Goal: Task Accomplishment & Management: Manage account settings

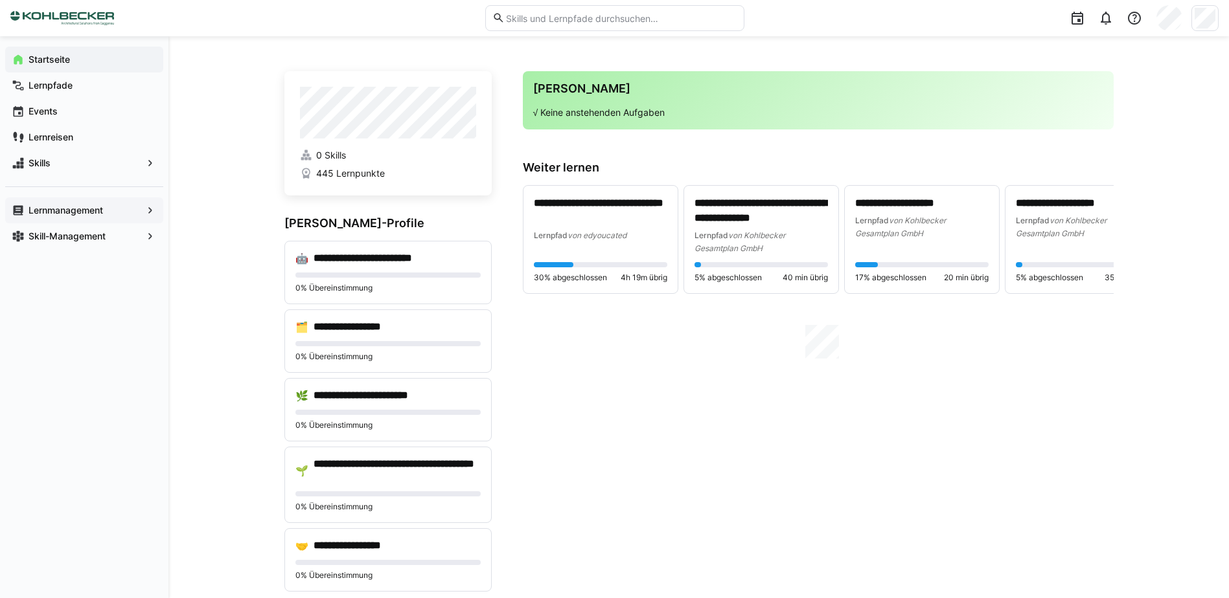
click at [0, 0] on app-navigation-label "Lernmanagement" at bounding box center [0, 0] width 0 height 0
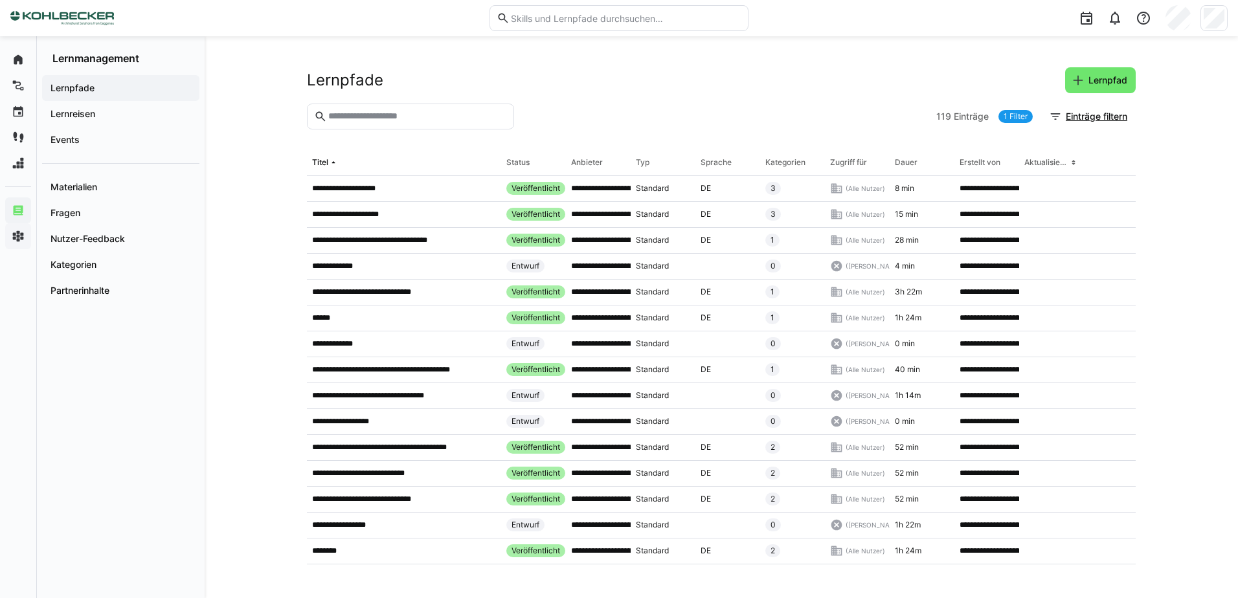
click at [392, 121] on input "text" at bounding box center [417, 117] width 180 height 12
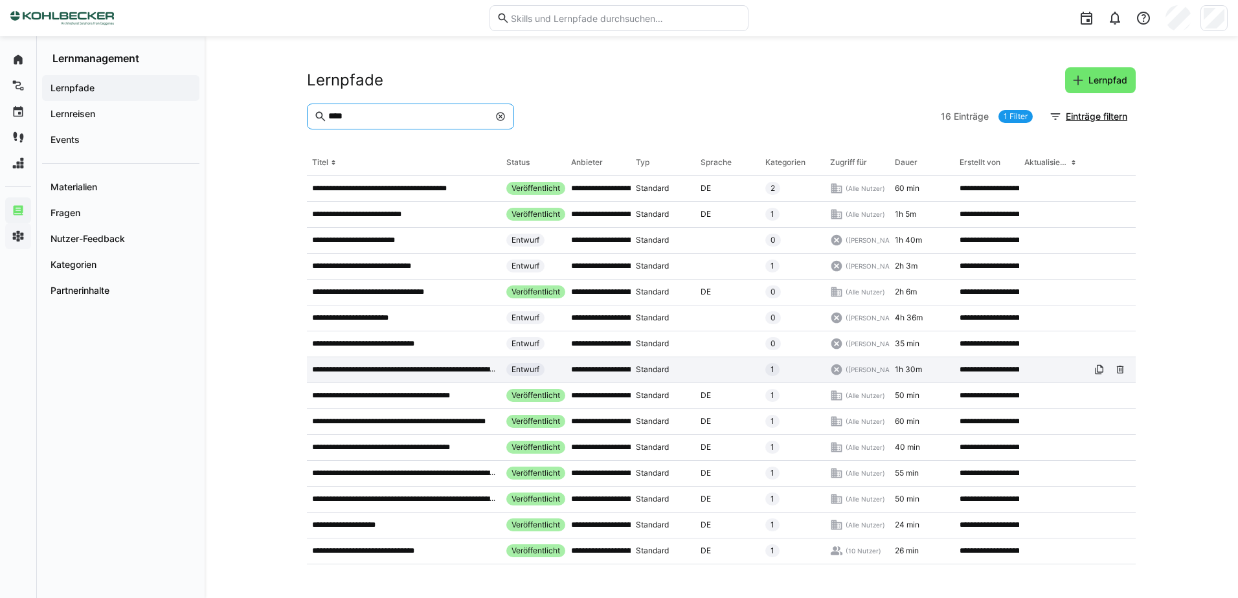
type input "****"
click at [451, 374] on p "**********" at bounding box center [404, 370] width 184 height 10
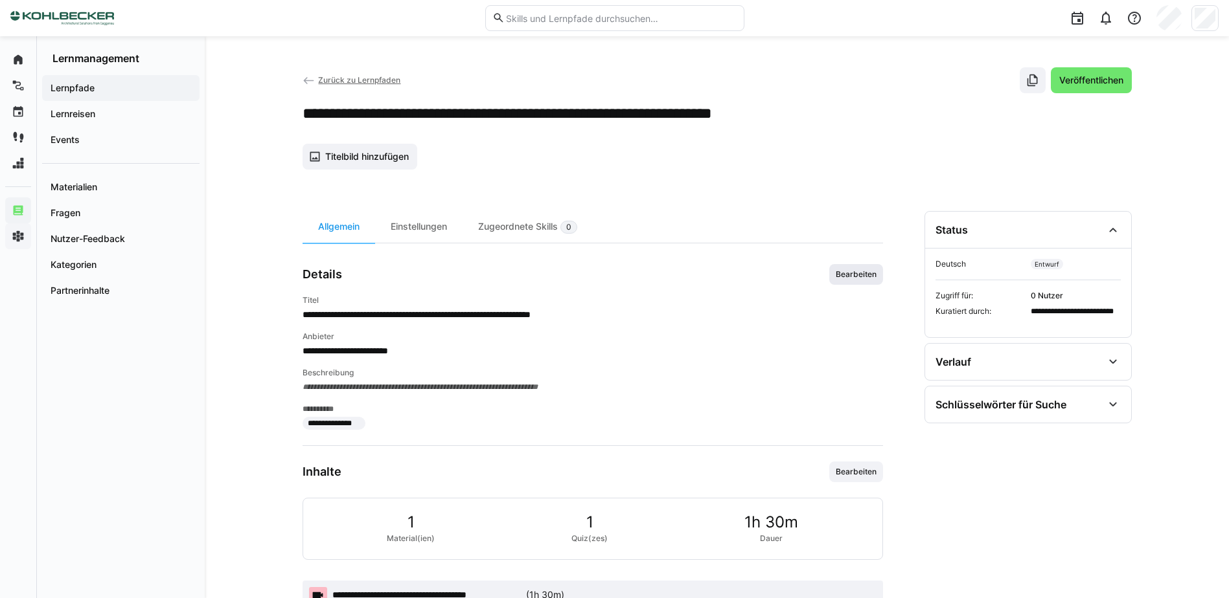
click at [881, 271] on span "Bearbeiten" at bounding box center [856, 274] width 54 height 21
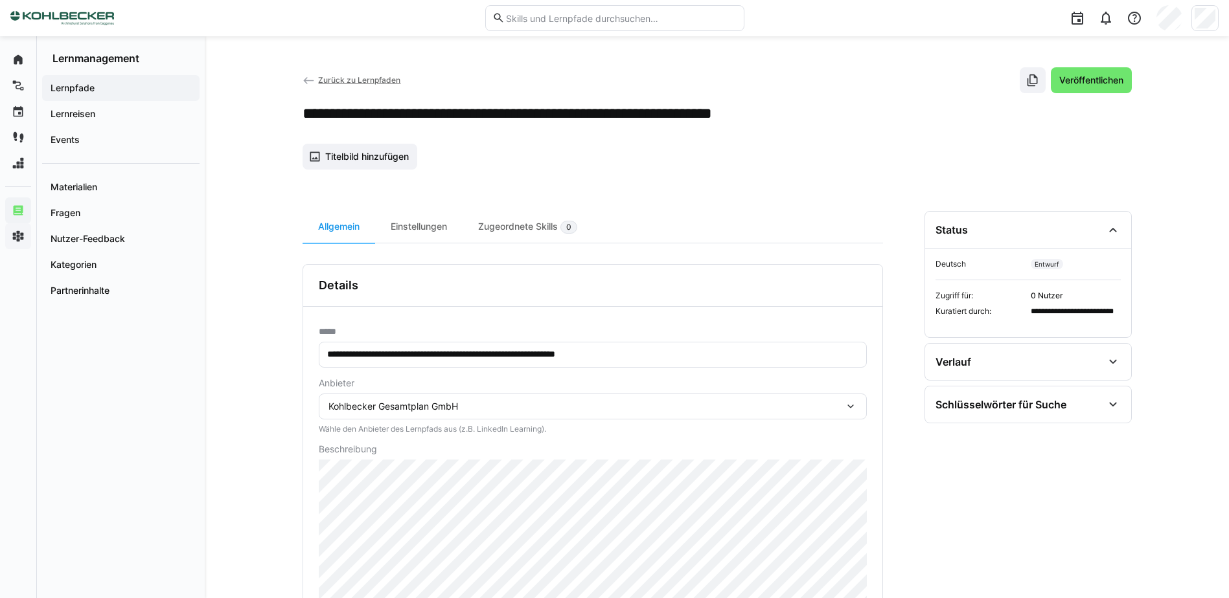
click at [246, 332] on div "**********" at bounding box center [717, 505] width 1024 height 938
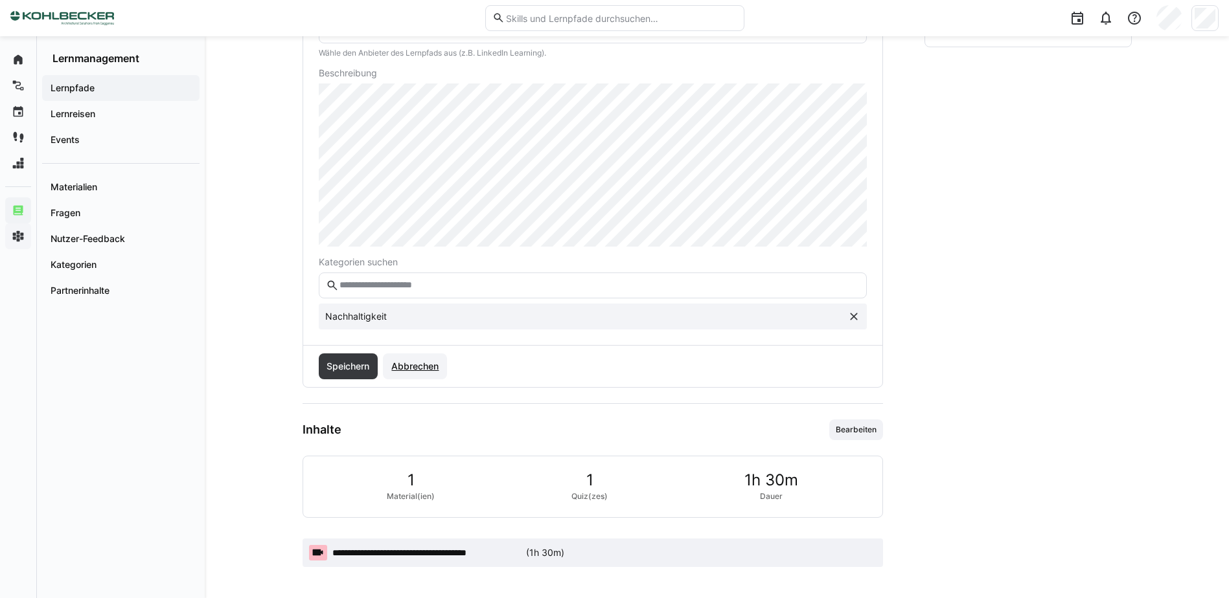
click at [415, 364] on span "Abbrechen" at bounding box center [414, 366] width 51 height 13
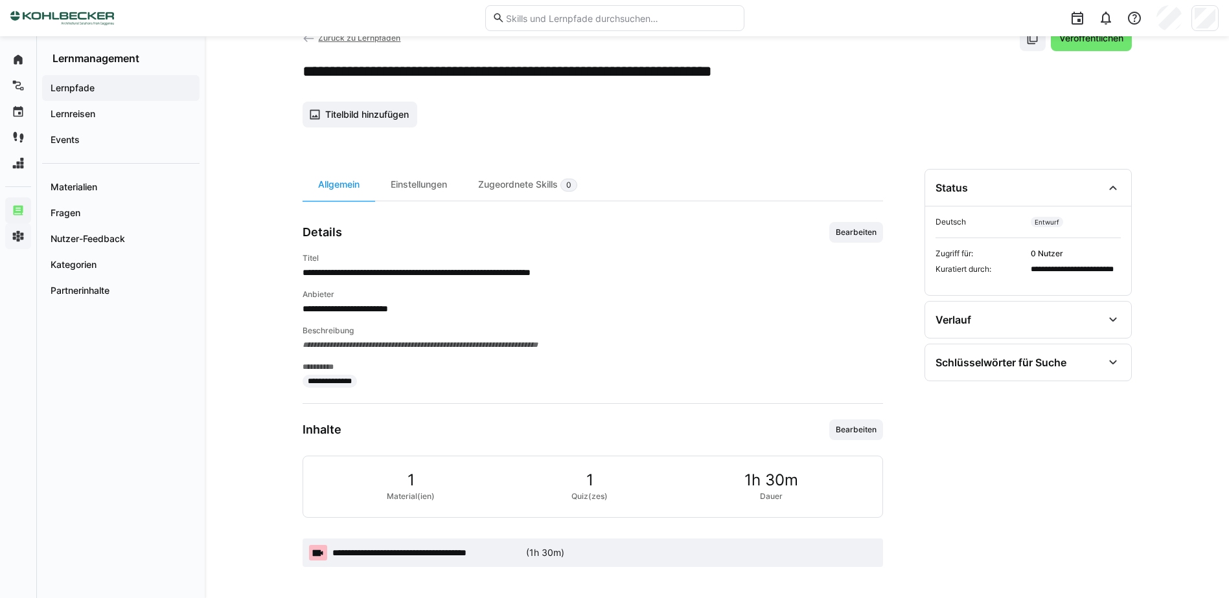
scroll to position [42, 0]
click at [413, 173] on div "Einstellungen" at bounding box center [418, 185] width 87 height 32
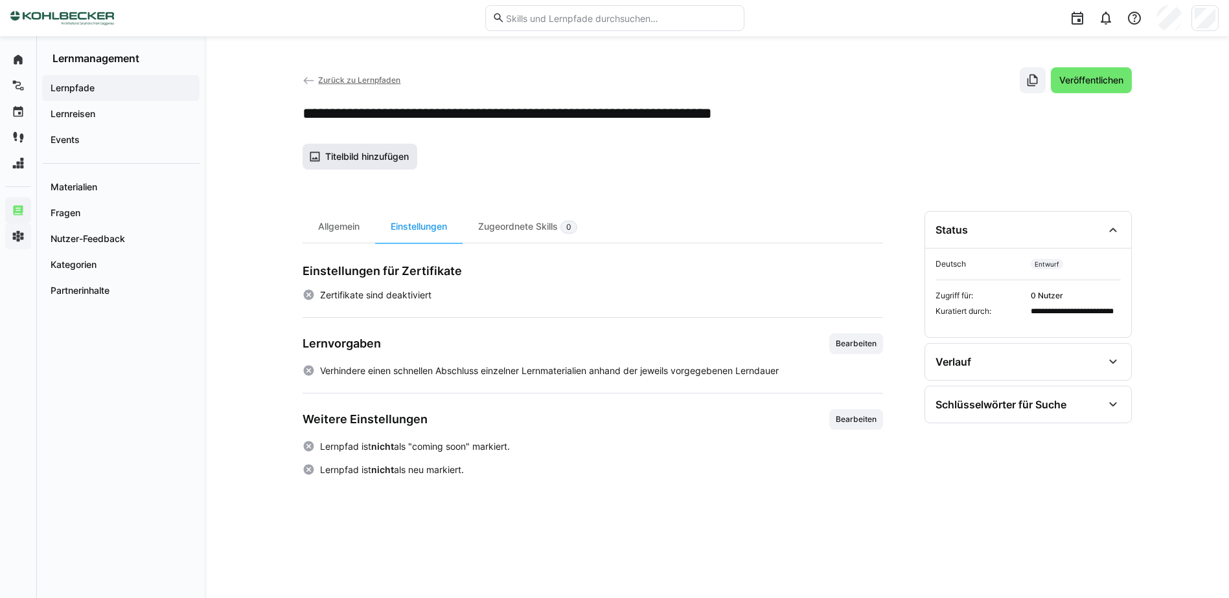
click at [366, 164] on span "Titelbild hinzufügen" at bounding box center [359, 157] width 115 height 26
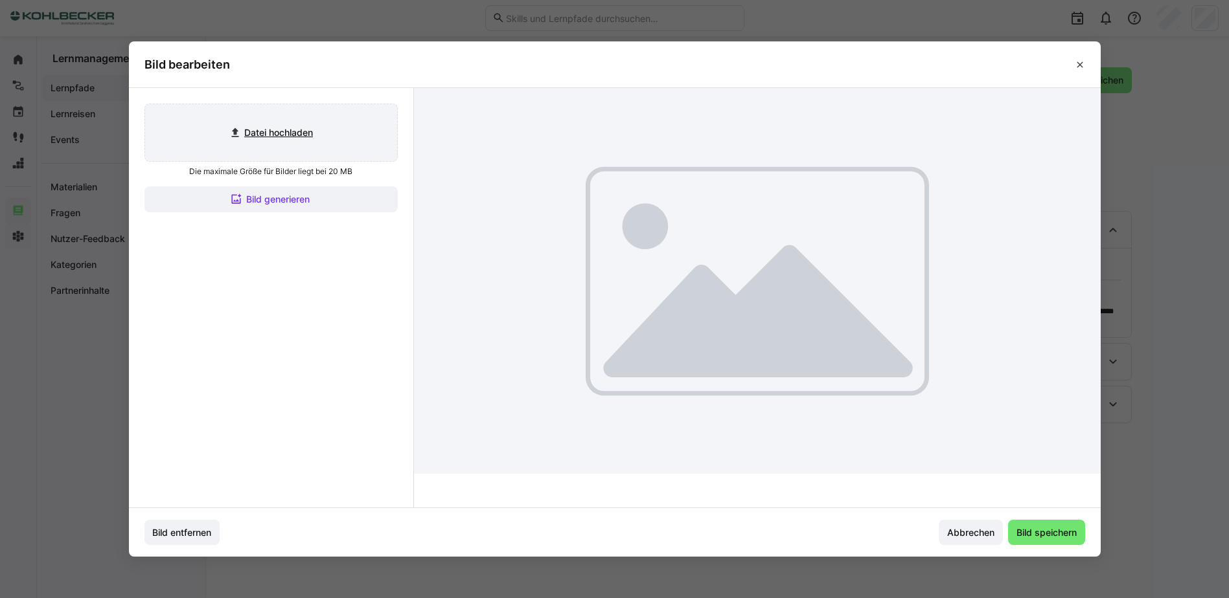
click at [282, 140] on input "file" at bounding box center [271, 132] width 252 height 57
click at [302, 126] on input "file" at bounding box center [271, 132] width 252 height 57
type input "C:\fakepath\Screenshot [DATE] 143807.png"
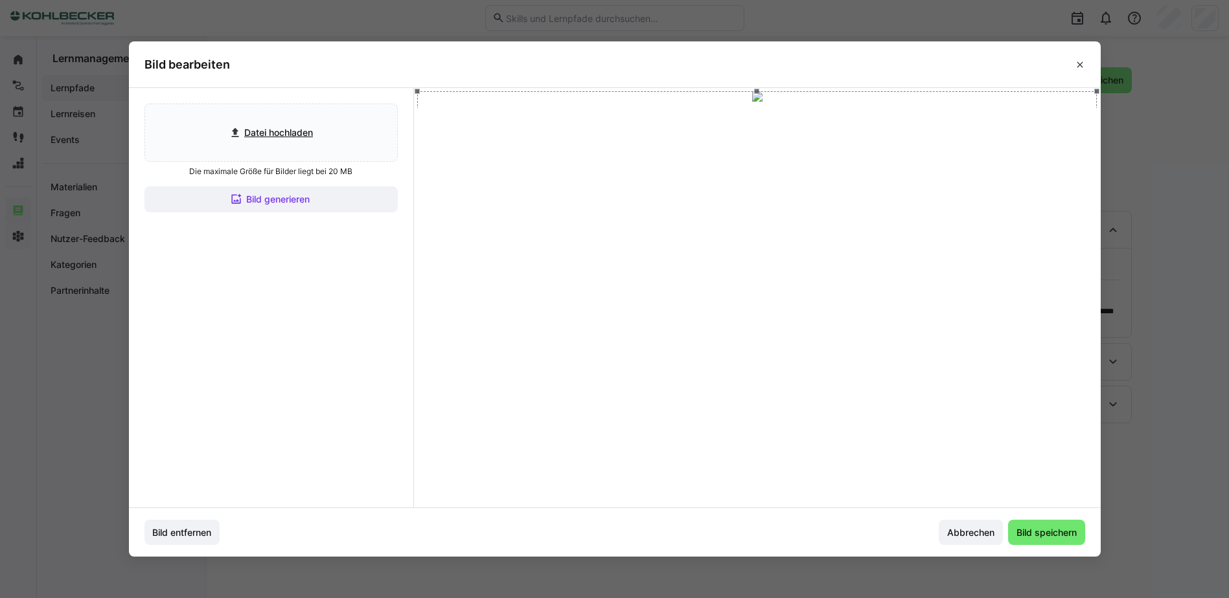
drag, startPoint x: 424, startPoint y: 476, endPoint x: 438, endPoint y: 483, distance: 15.7
click at [415, 485] on div "Datei hochladen Die maximale Größe für Bilder liegt bei 20 MB Bild generieren" at bounding box center [614, 298] width 971 height 420
click at [323, 133] on input "file" at bounding box center [271, 132] width 252 height 57
type input "C:\fakepath\Screenshot [DATE] 143851.png"
click at [1057, 532] on span "Bild speichern" at bounding box center [1046, 533] width 64 height 13
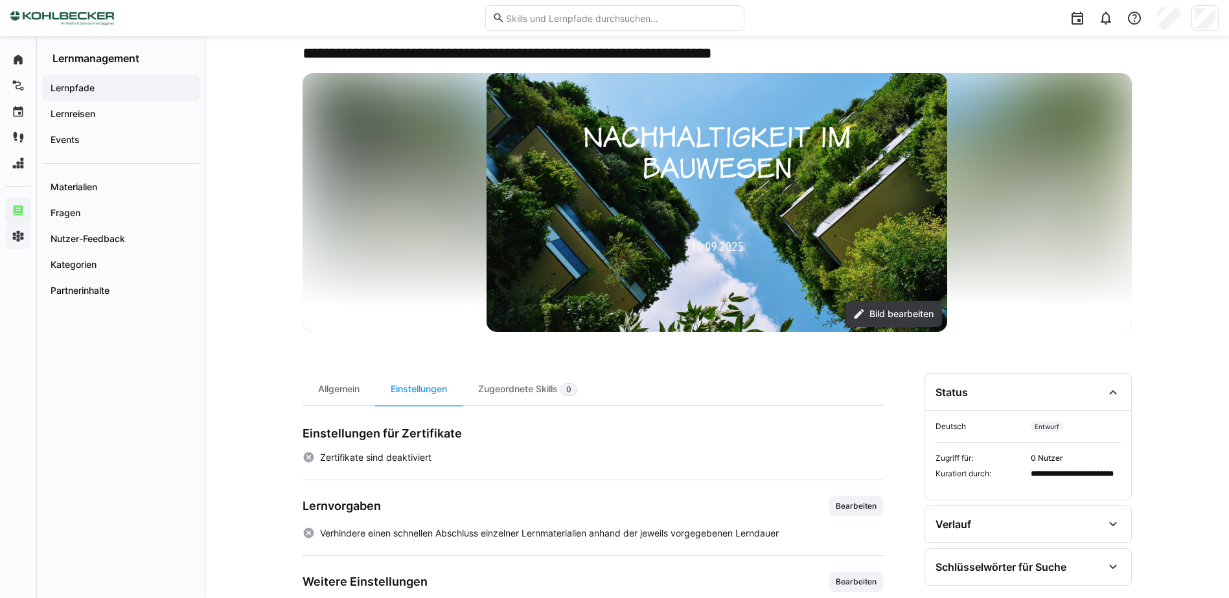
scroll to position [132, 0]
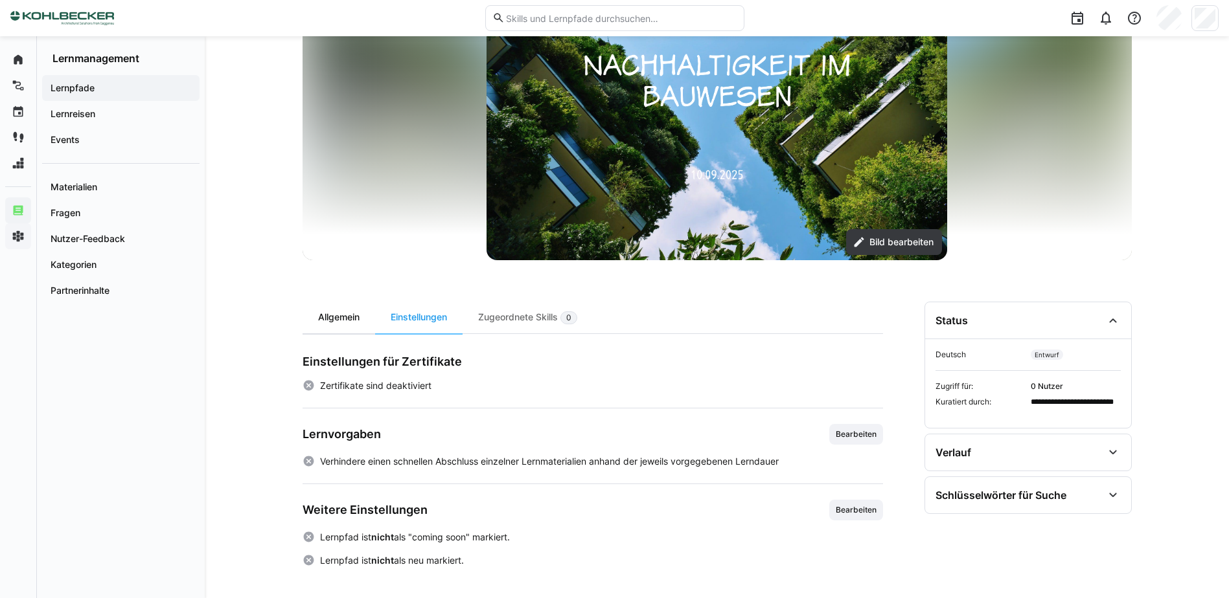
click at [324, 326] on div "Allgemein" at bounding box center [338, 318] width 73 height 32
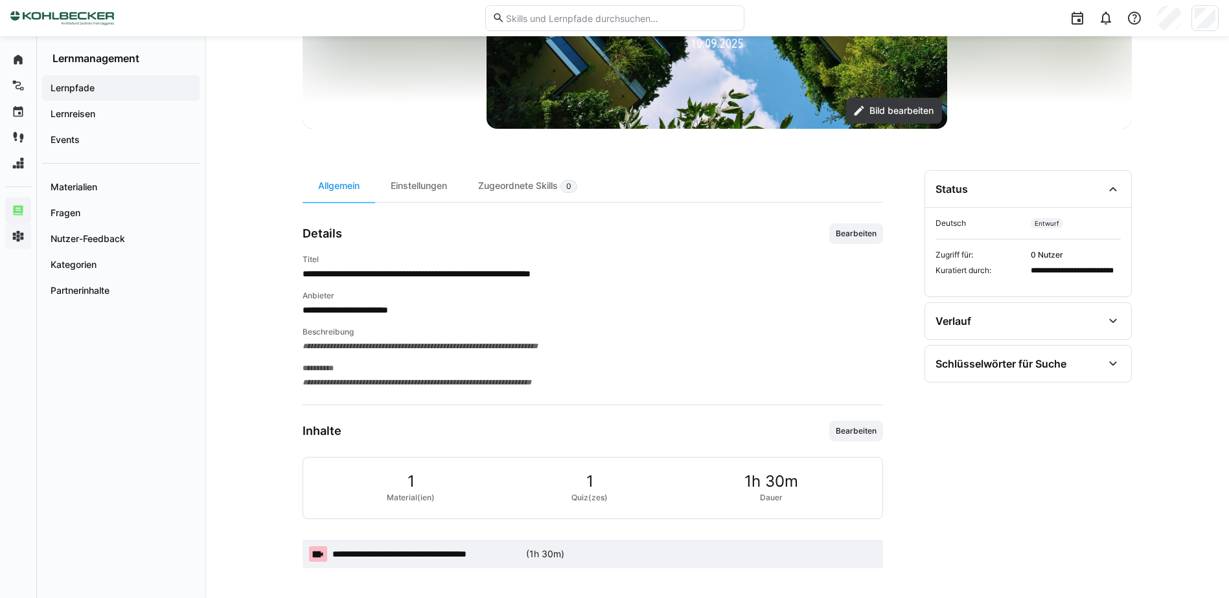
scroll to position [265, 0]
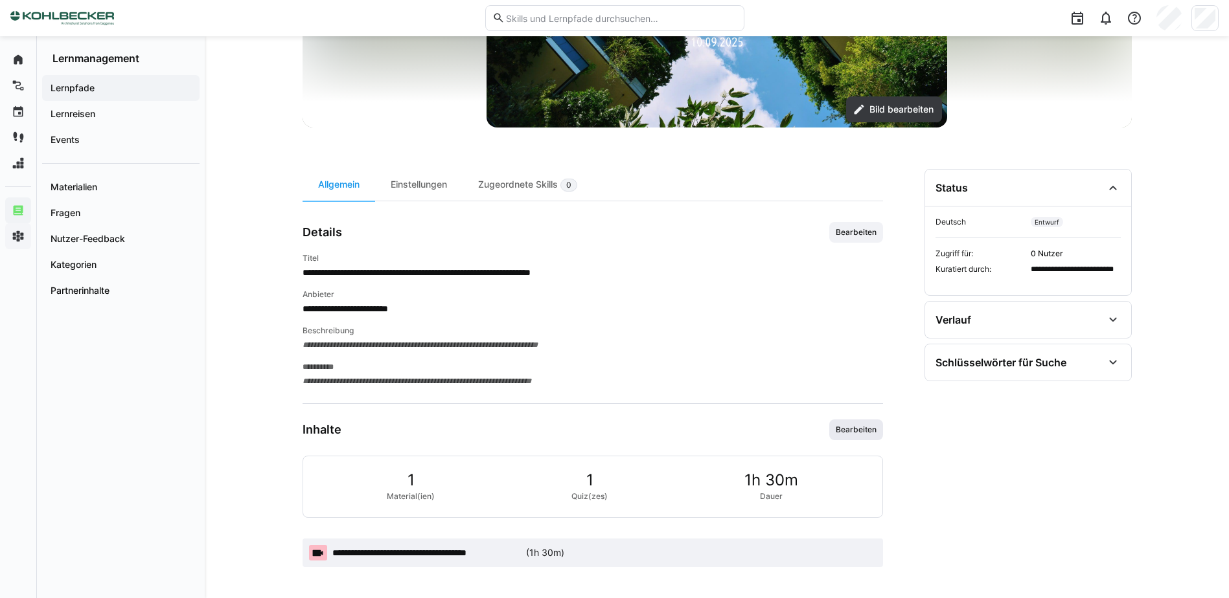
click at [878, 426] on span "Bearbeiten" at bounding box center [856, 430] width 54 height 21
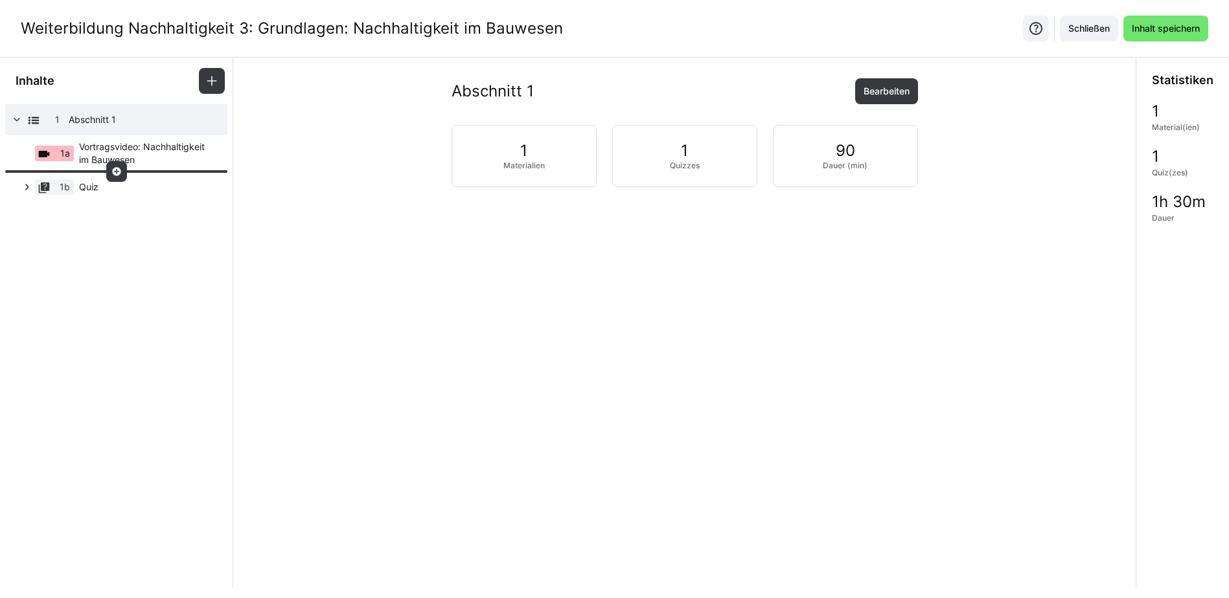
click at [108, 170] on div at bounding box center [116, 171] width 21 height 21
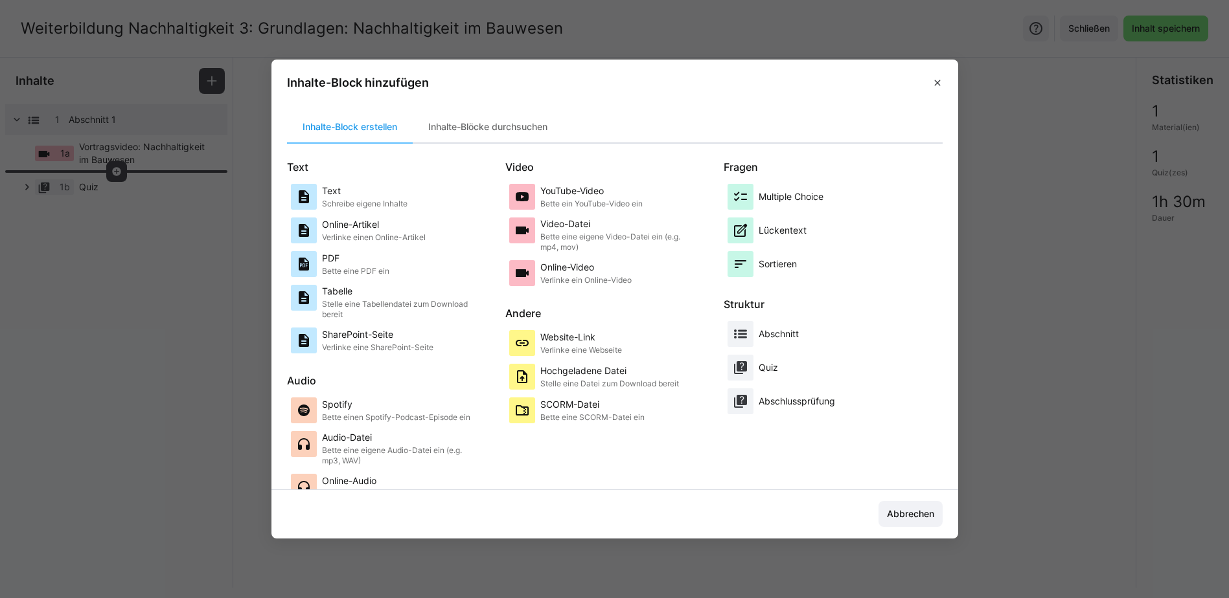
click at [366, 261] on p "PDF" at bounding box center [355, 258] width 67 height 13
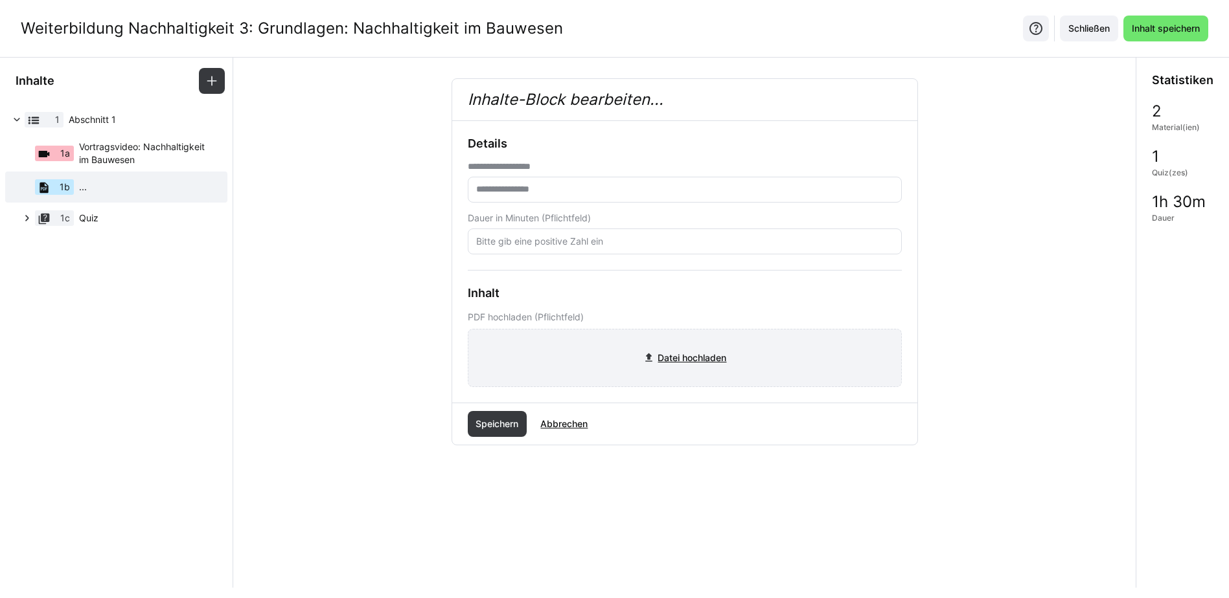
type input "C:\fakepath\20250903_KAI_NH_Grundlagen Nachhaltigkeit.pptx"
click at [610, 360] on input "file" at bounding box center [684, 358] width 433 height 57
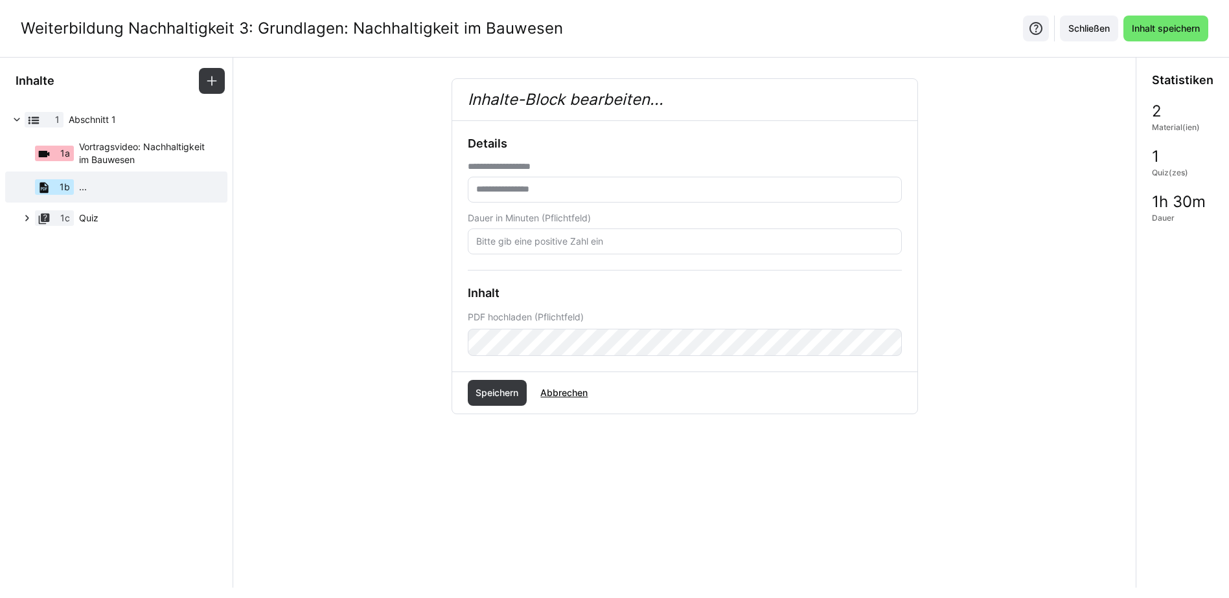
click at [541, 190] on input "text" at bounding box center [685, 190] width 420 height 12
type input "**********"
click at [558, 260] on div "**********" at bounding box center [685, 247] width 434 height 220
drag, startPoint x: 552, startPoint y: 243, endPoint x: 554, endPoint y: 207, distance: 35.6
click at [552, 242] on input "number" at bounding box center [685, 242] width 420 height 12
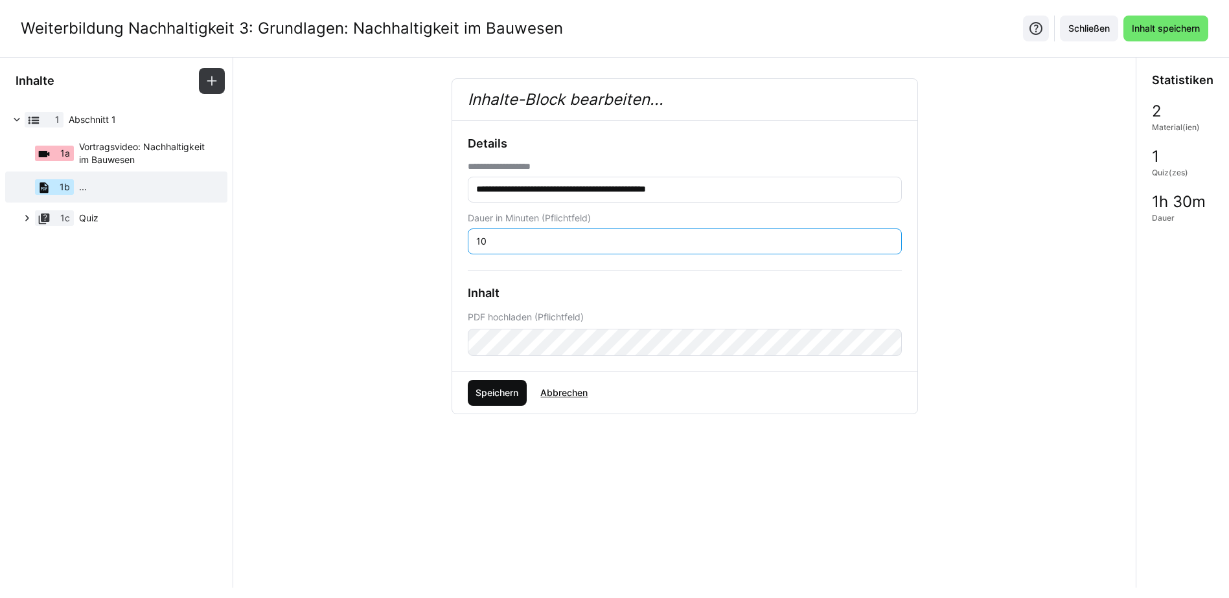
type input "10"
drag, startPoint x: 510, startPoint y: 395, endPoint x: 531, endPoint y: 387, distance: 22.1
click at [516, 389] on span "Speichern" at bounding box center [496, 393] width 47 height 13
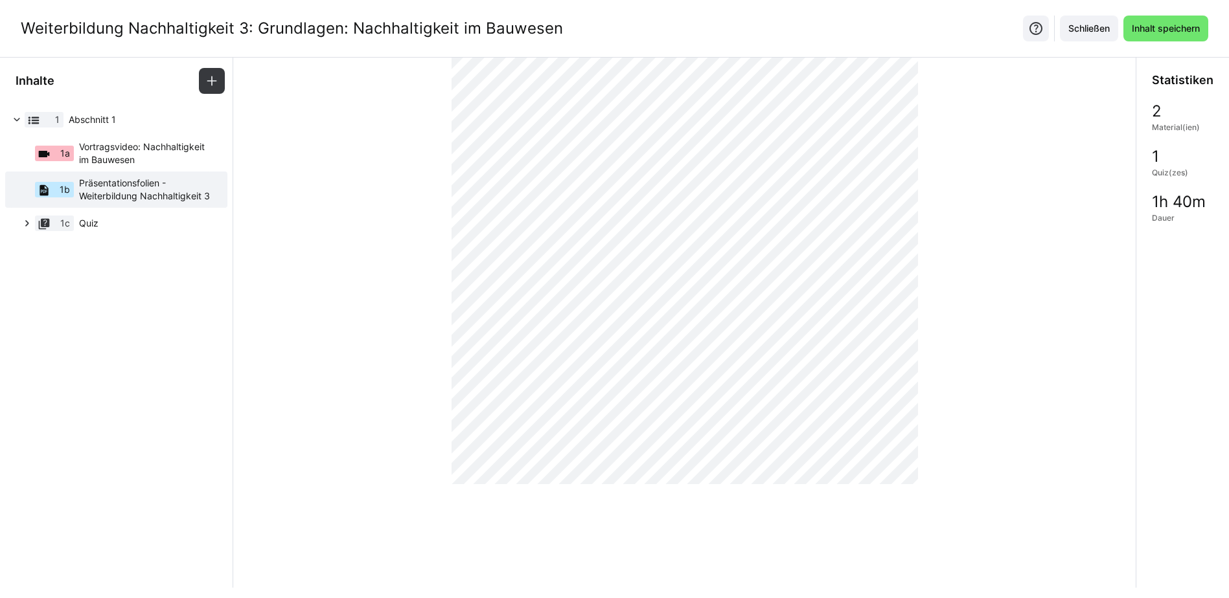
scroll to position [4151, 0]
click at [1174, 28] on span "Inhalt speichern" at bounding box center [1166, 28] width 72 height 13
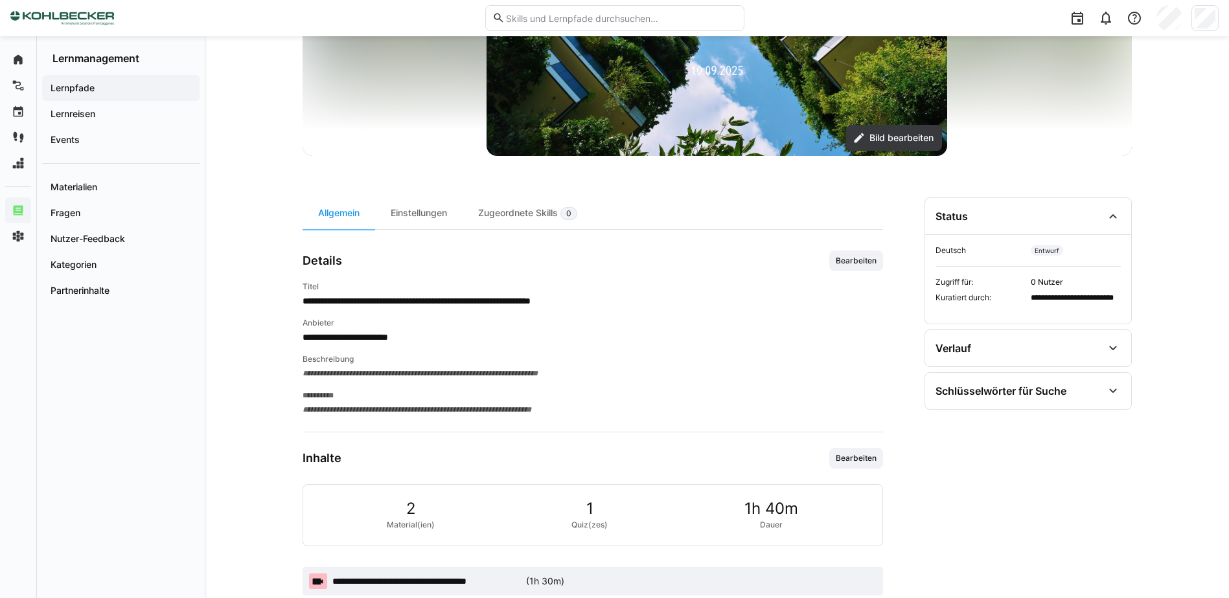
scroll to position [259, 0]
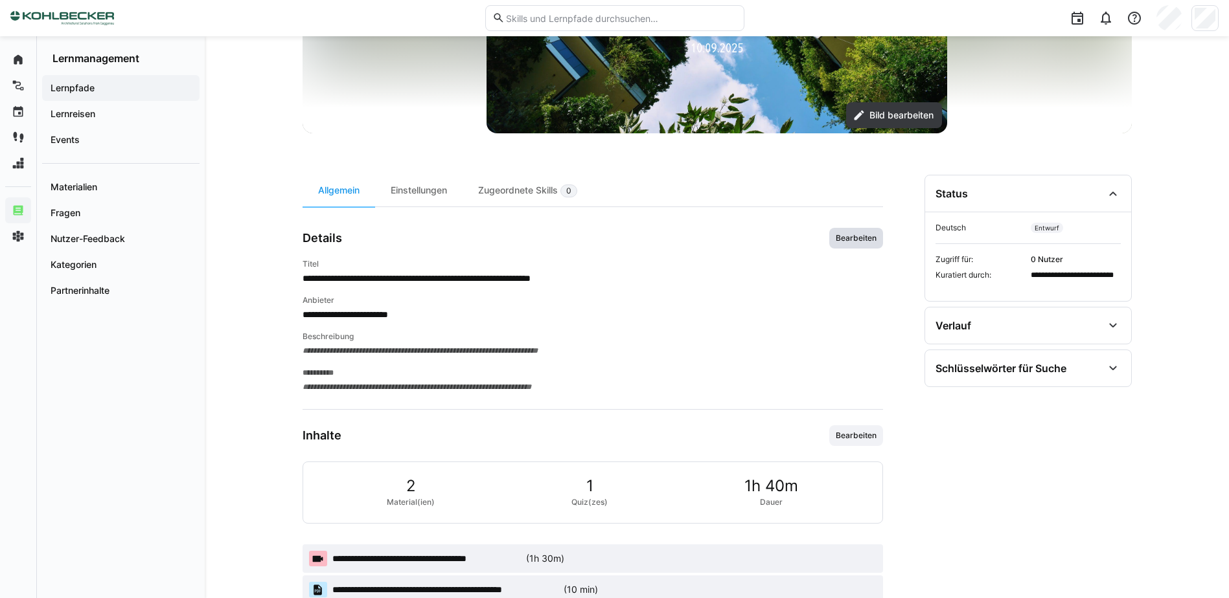
click at [848, 235] on span "Bearbeiten" at bounding box center [855, 238] width 43 height 10
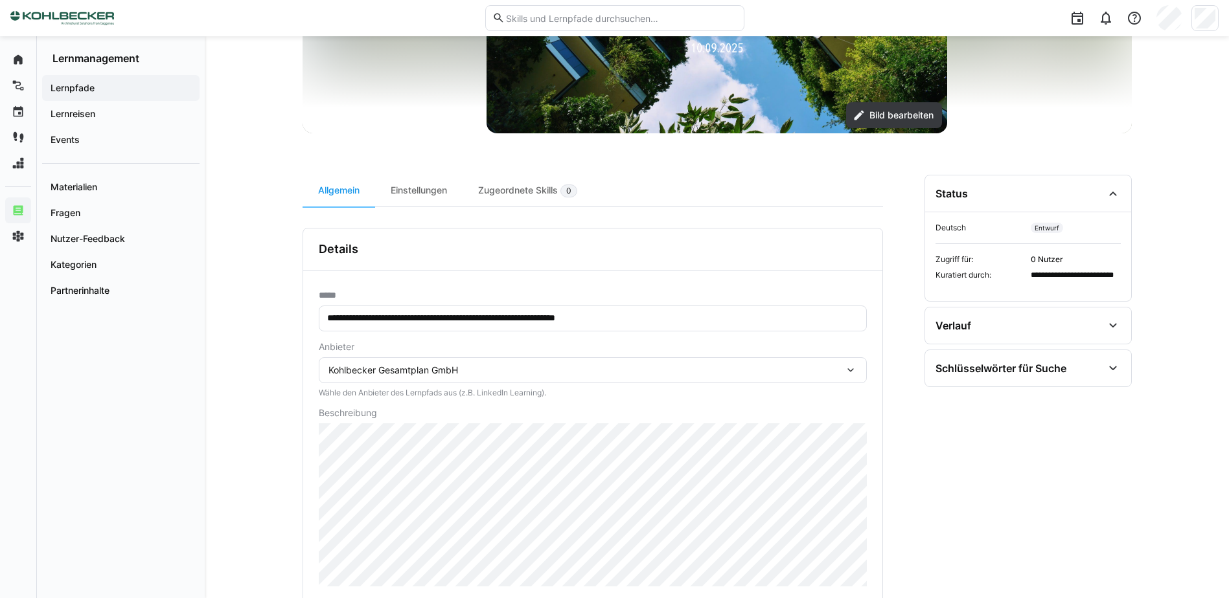
scroll to position [453, 0]
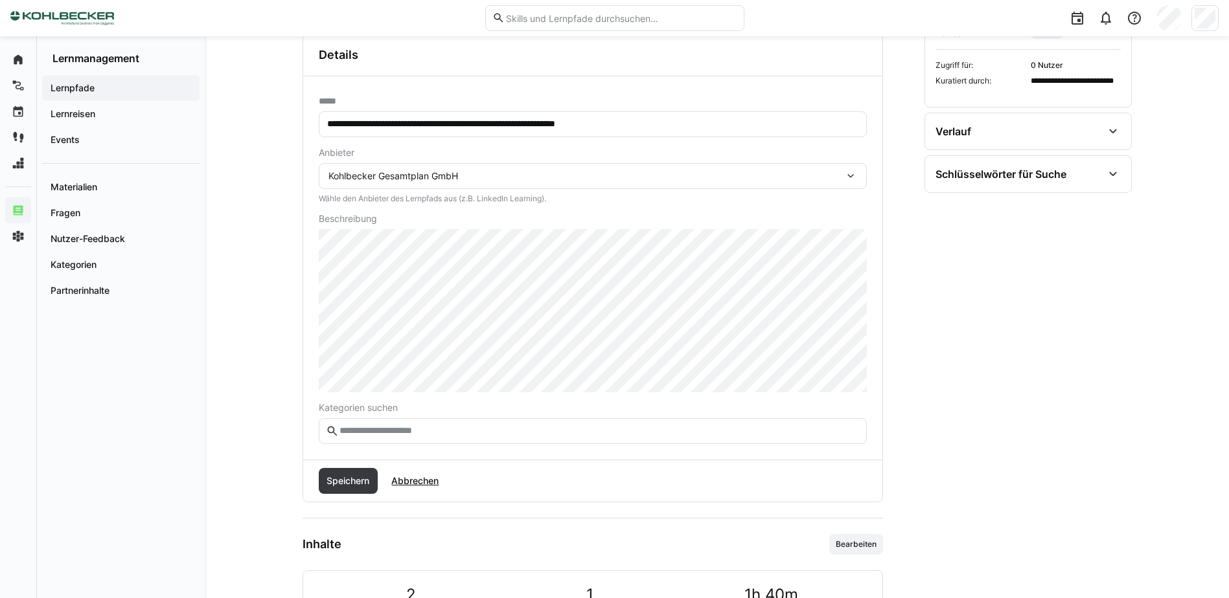
click at [392, 431] on input "text" at bounding box center [598, 432] width 521 height 12
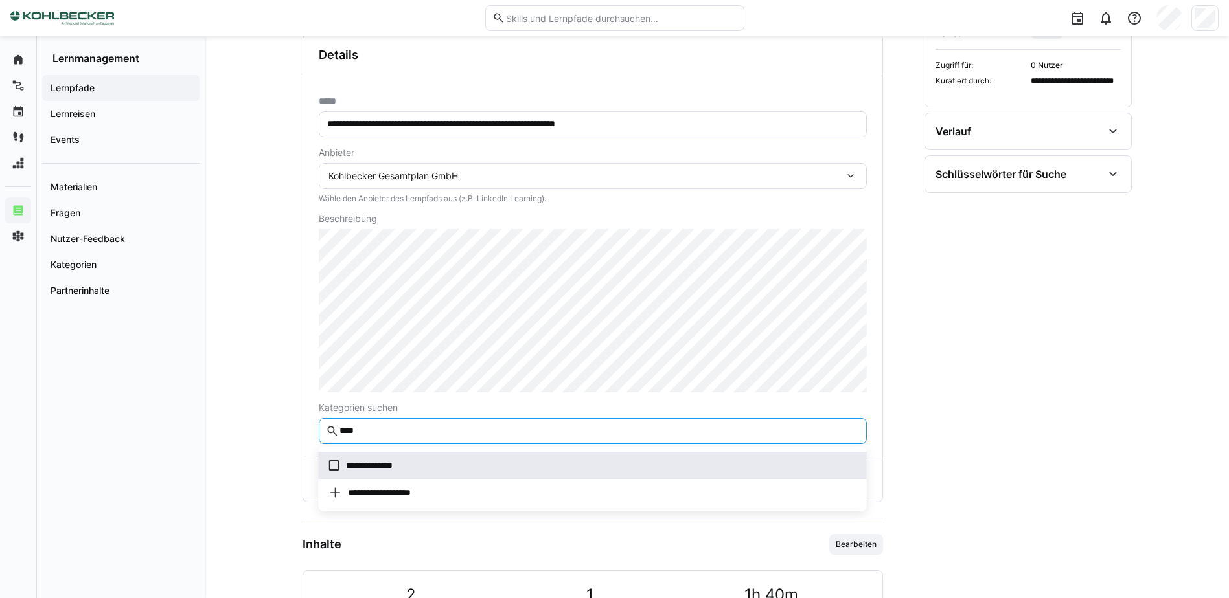
type input "****"
click at [326, 468] on span "**********" at bounding box center [593, 465] width 548 height 27
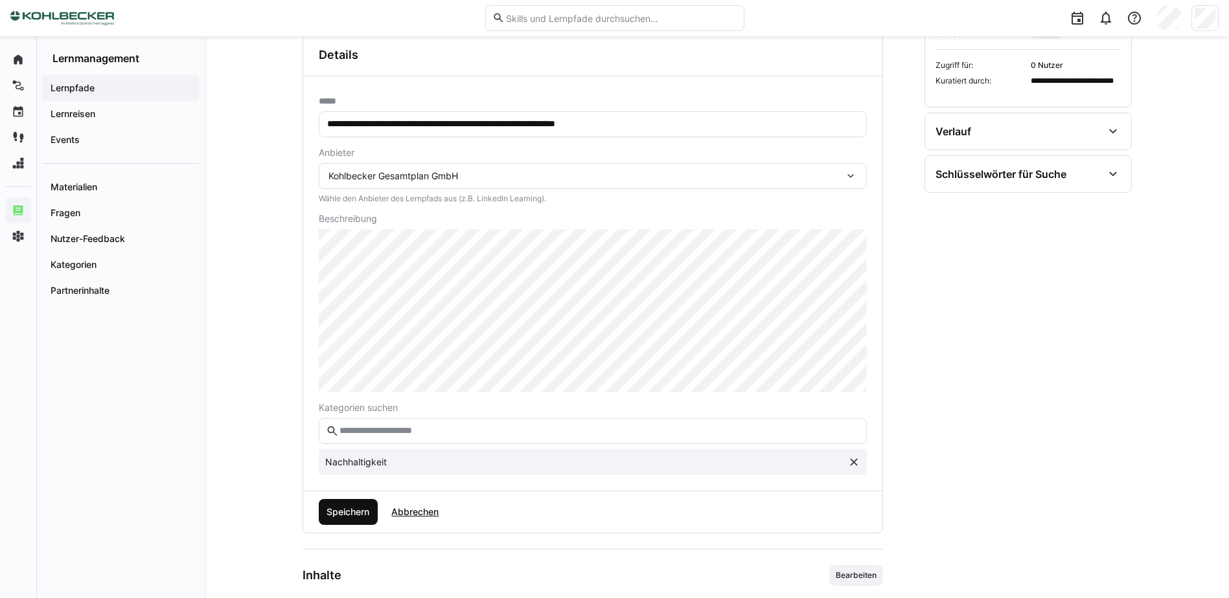
click at [340, 511] on span "Speichern" at bounding box center [347, 512] width 47 height 13
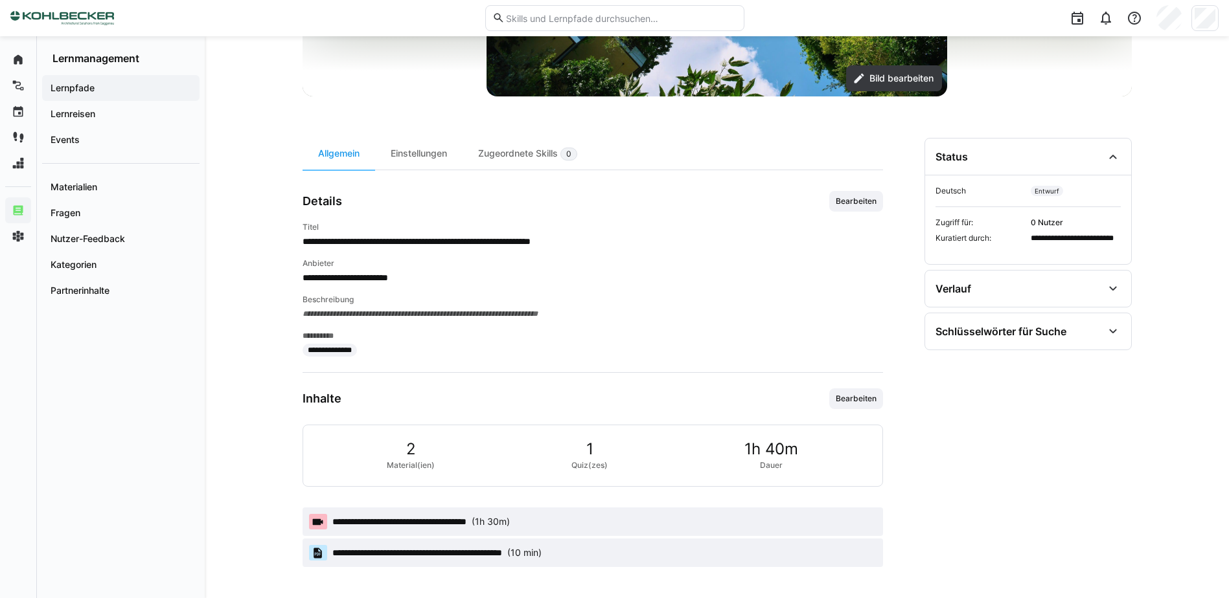
scroll to position [296, 0]
click at [1036, 332] on div "Schlüsselwörter für Suche" at bounding box center [1000, 331] width 131 height 13
click at [1001, 410] on span "Suchbegriffe bearbeiten" at bounding box center [986, 407] width 93 height 10
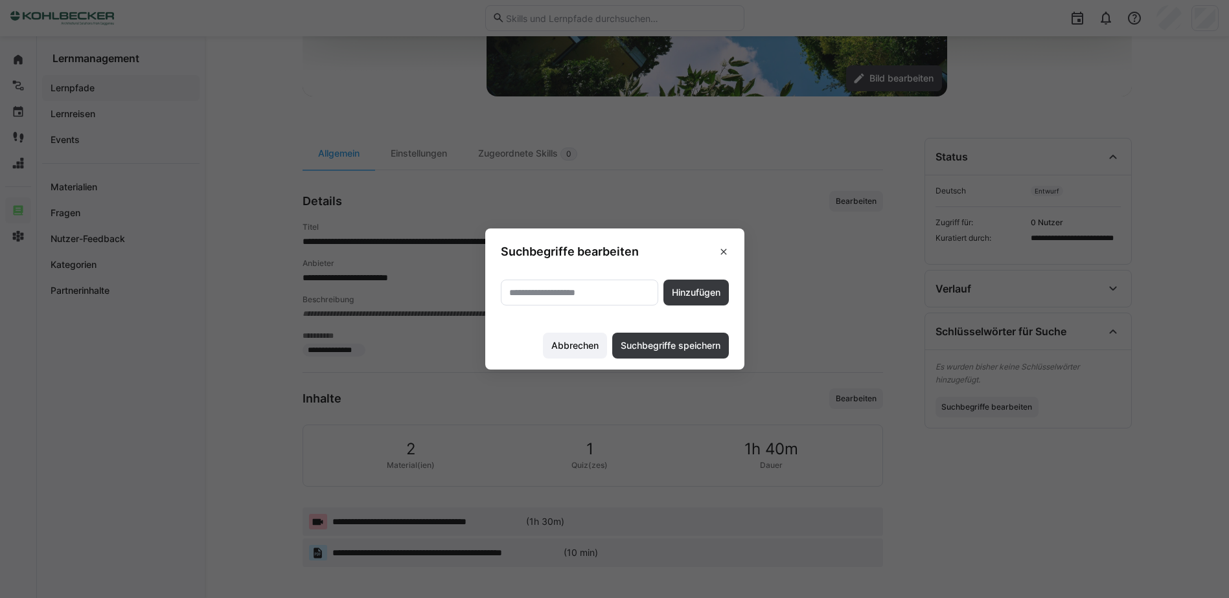
click at [596, 282] on eds-input at bounding box center [579, 293] width 157 height 26
click at [591, 282] on eds-input at bounding box center [579, 293] width 157 height 26
type input "**********"
click at [706, 283] on span "Hinzufügen" at bounding box center [695, 293] width 65 height 26
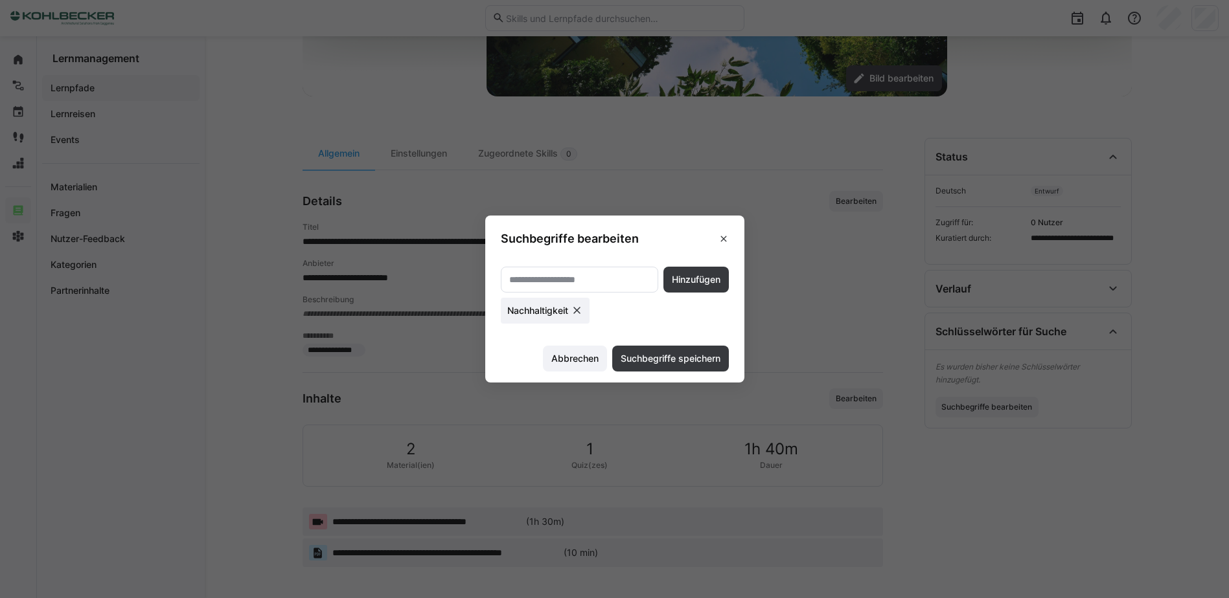
click at [565, 276] on input "text" at bounding box center [579, 280] width 143 height 12
type input "***"
click at [697, 284] on span "Hinzufügen" at bounding box center [696, 279] width 52 height 13
click at [606, 281] on input "text" at bounding box center [579, 280] width 143 height 12
type input "**********"
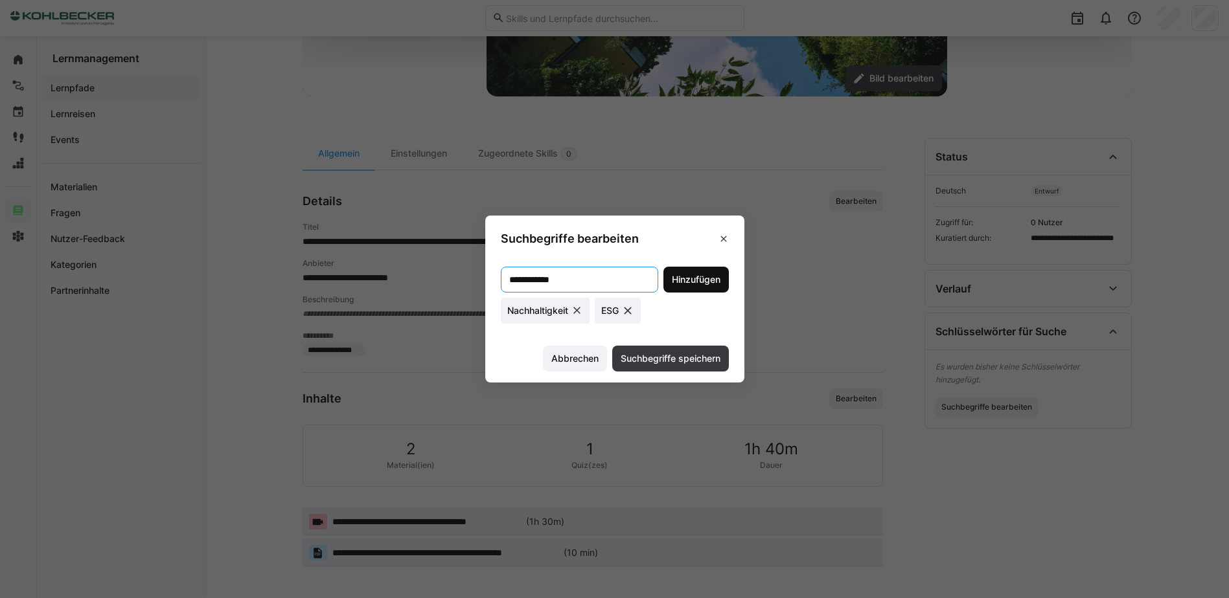
drag, startPoint x: 698, startPoint y: 269, endPoint x: 690, endPoint y: 276, distance: 9.6
click at [696, 271] on span "Hinzufügen" at bounding box center [695, 280] width 65 height 26
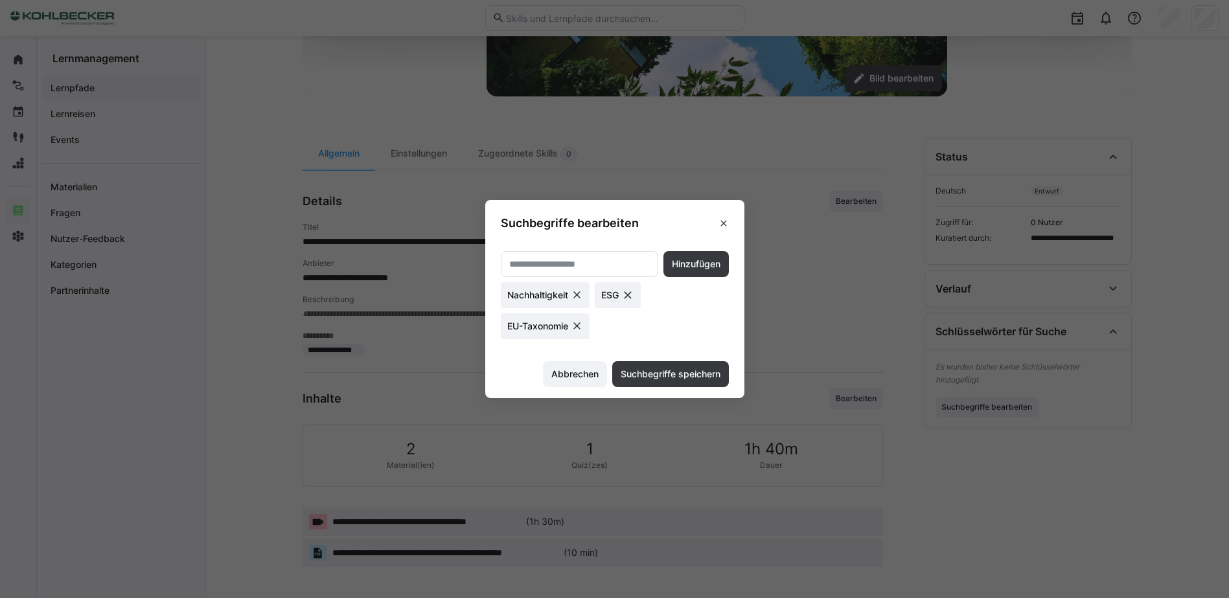
click at [574, 272] on eds-input at bounding box center [579, 264] width 157 height 26
type input "***"
click at [716, 262] on span "Hinzufügen" at bounding box center [696, 264] width 52 height 13
click at [554, 260] on input "text" at bounding box center [579, 264] width 143 height 12
type input "**********"
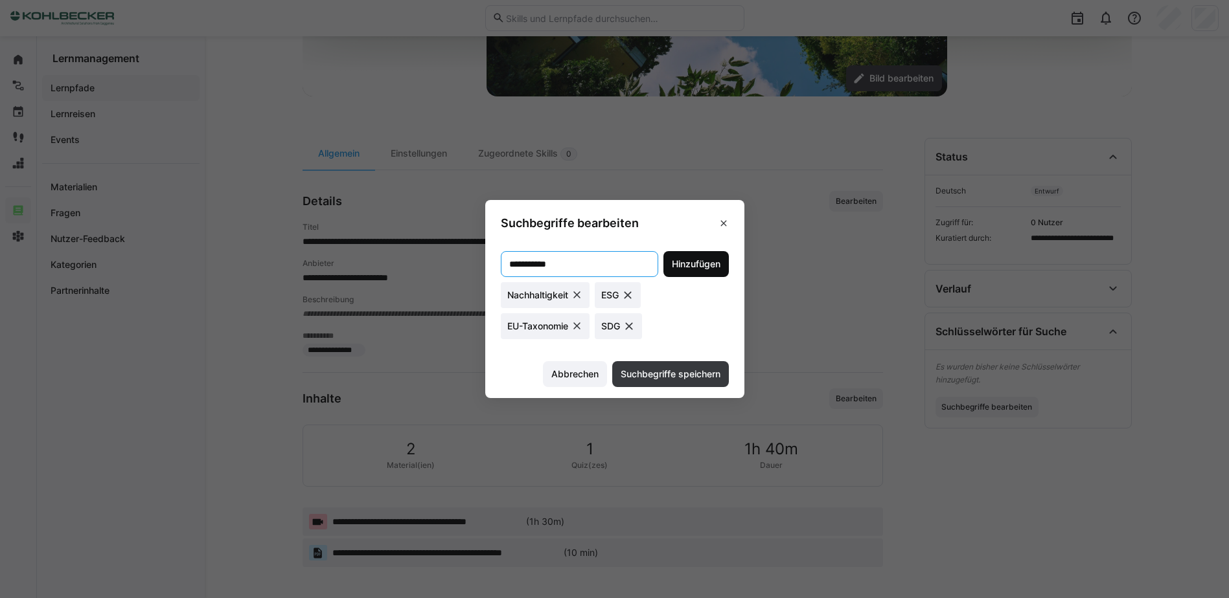
click at [700, 273] on span "Hinzufügen" at bounding box center [695, 264] width 65 height 26
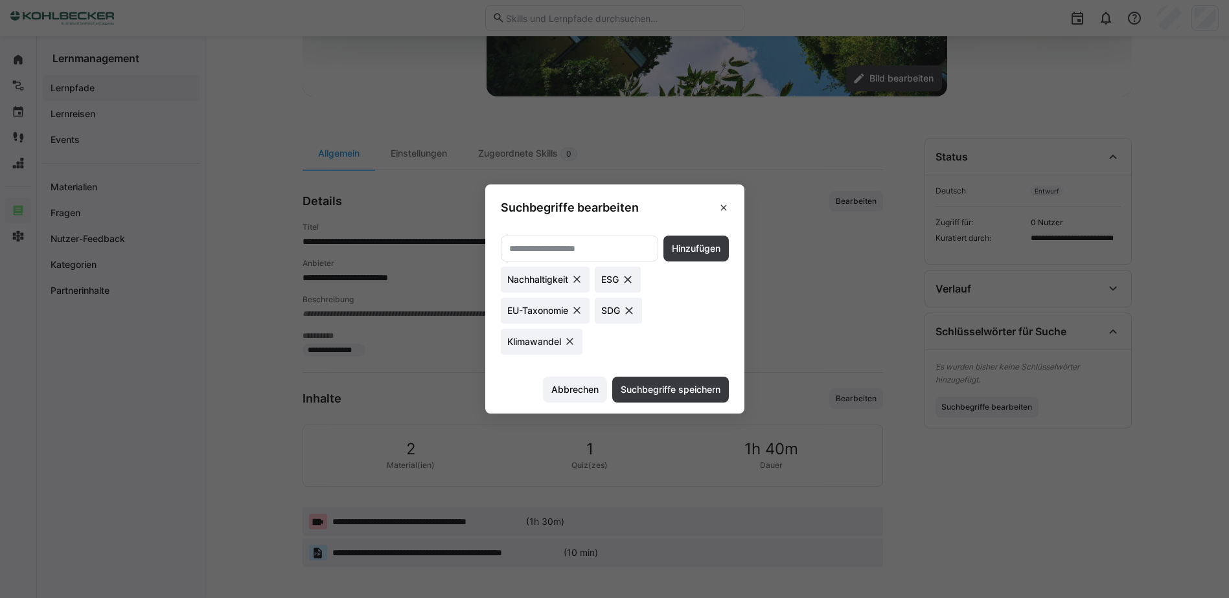
click at [589, 242] on eds-input at bounding box center [579, 249] width 157 height 26
type input "**********"
click at [718, 247] on span "Hinzufügen" at bounding box center [696, 248] width 52 height 13
click at [598, 253] on input "text" at bounding box center [579, 249] width 143 height 12
type input "***"
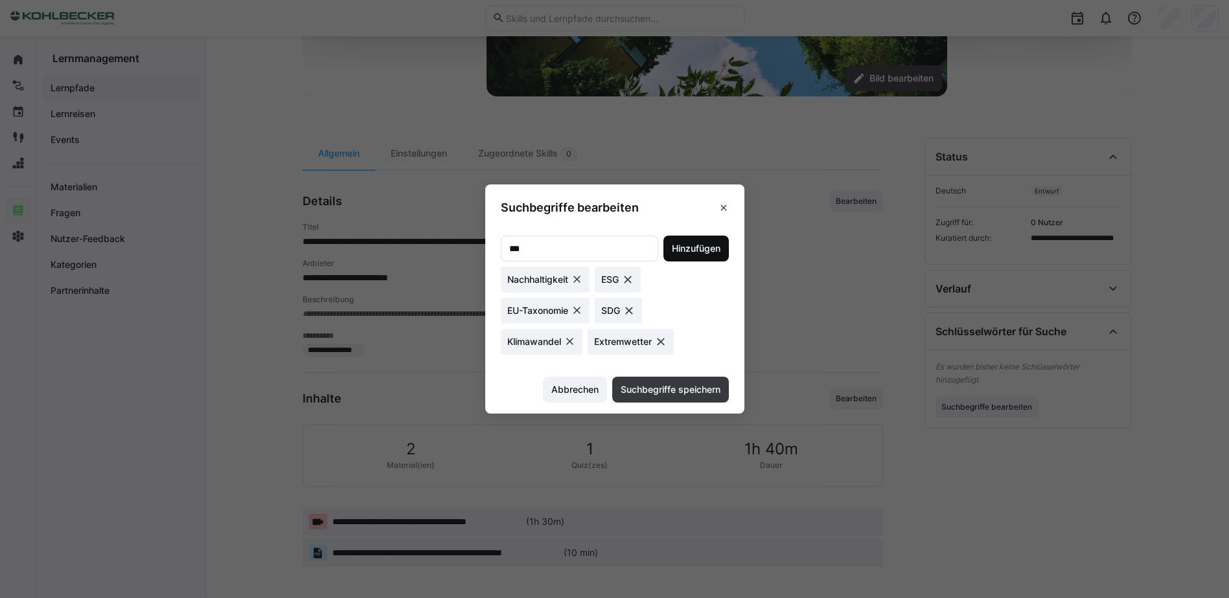
click at [716, 249] on span "Hinzufügen" at bounding box center [696, 248] width 52 height 13
click at [571, 236] on eds-input at bounding box center [579, 249] width 157 height 26
type input "**********"
click at [701, 242] on span "Hinzufügen" at bounding box center [696, 248] width 52 height 13
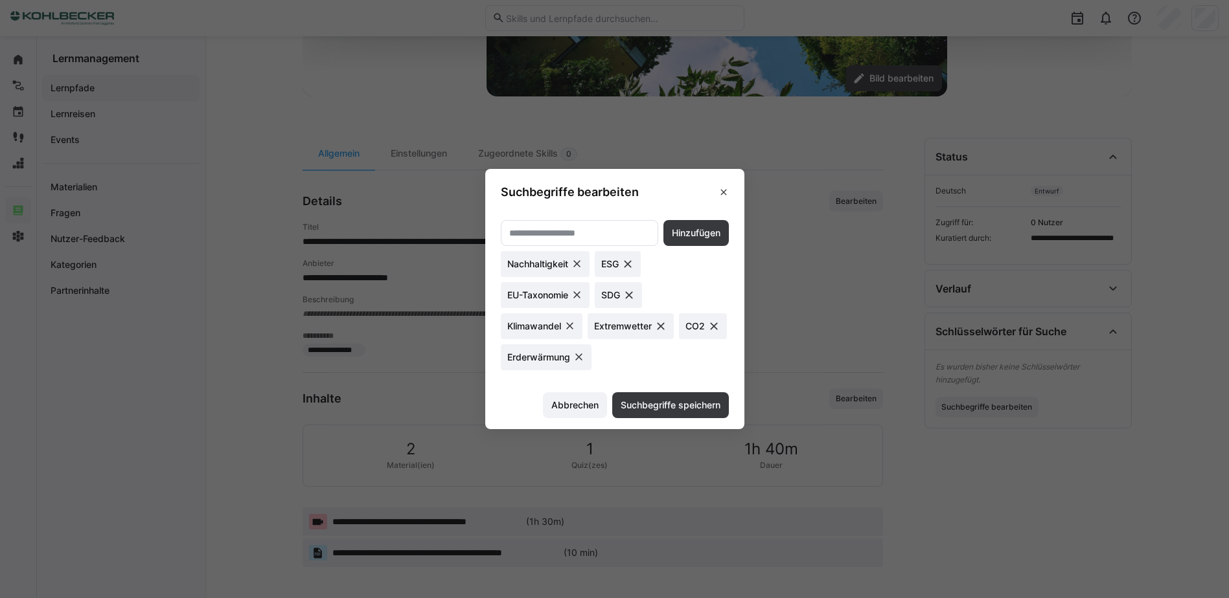
drag, startPoint x: 680, startPoint y: 401, endPoint x: 488, endPoint y: 460, distance: 201.2
click at [680, 401] on span "Suchbegriffe speichern" at bounding box center [671, 405] width 104 height 13
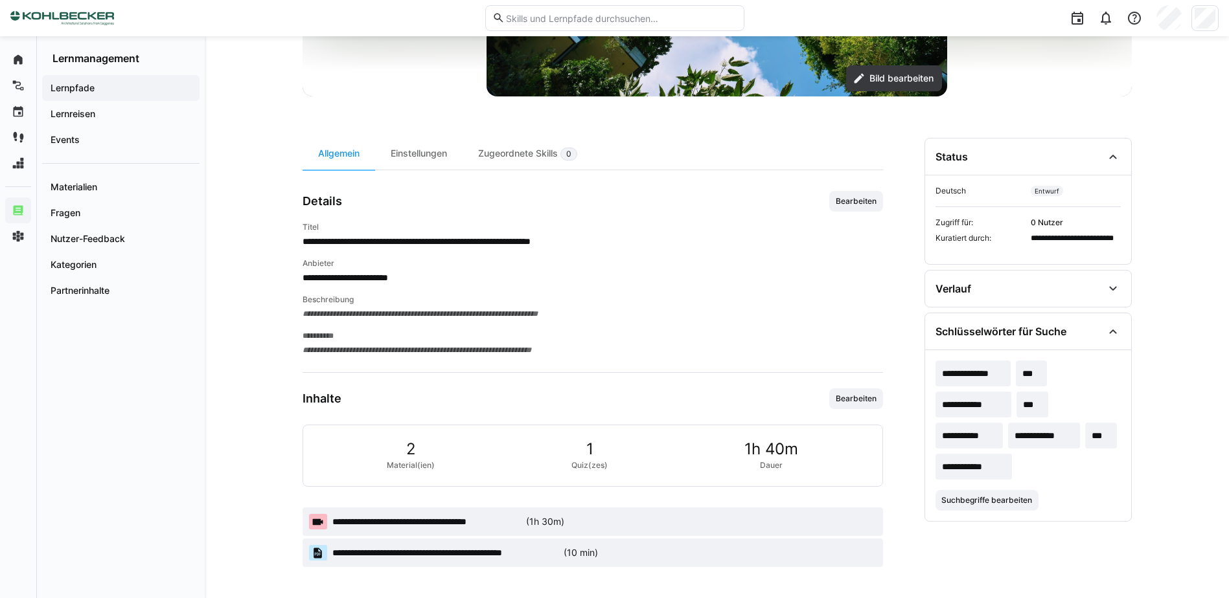
click at [450, 330] on div "**********" at bounding box center [592, 289] width 580 height 135
click at [848, 200] on span "Bearbeiten" at bounding box center [855, 201] width 43 height 10
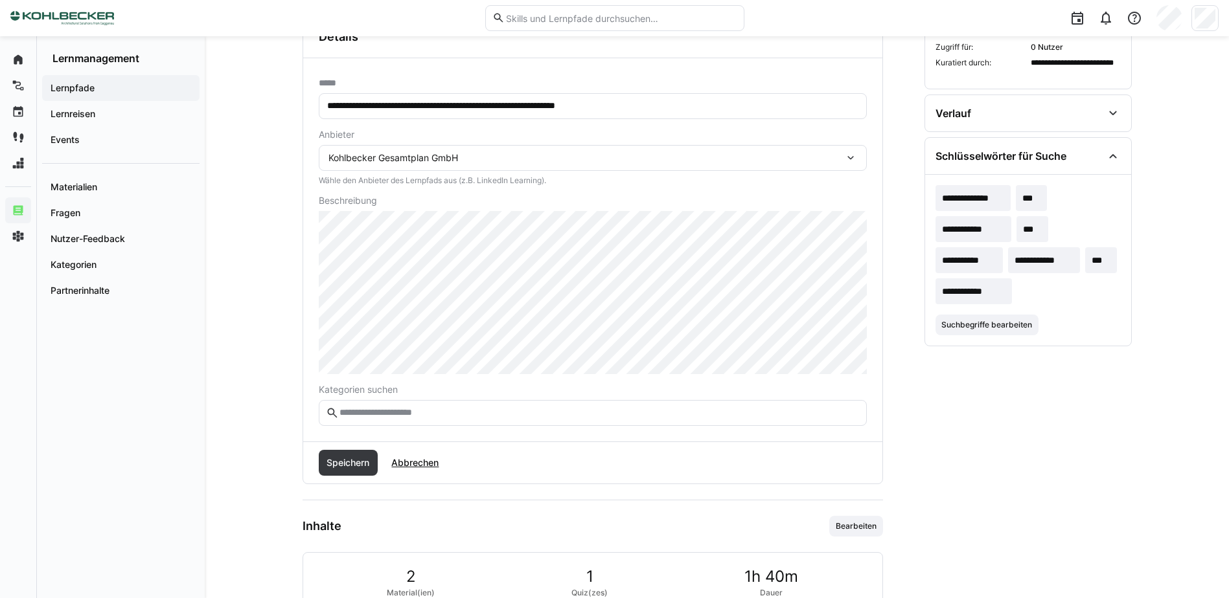
scroll to position [490, 0]
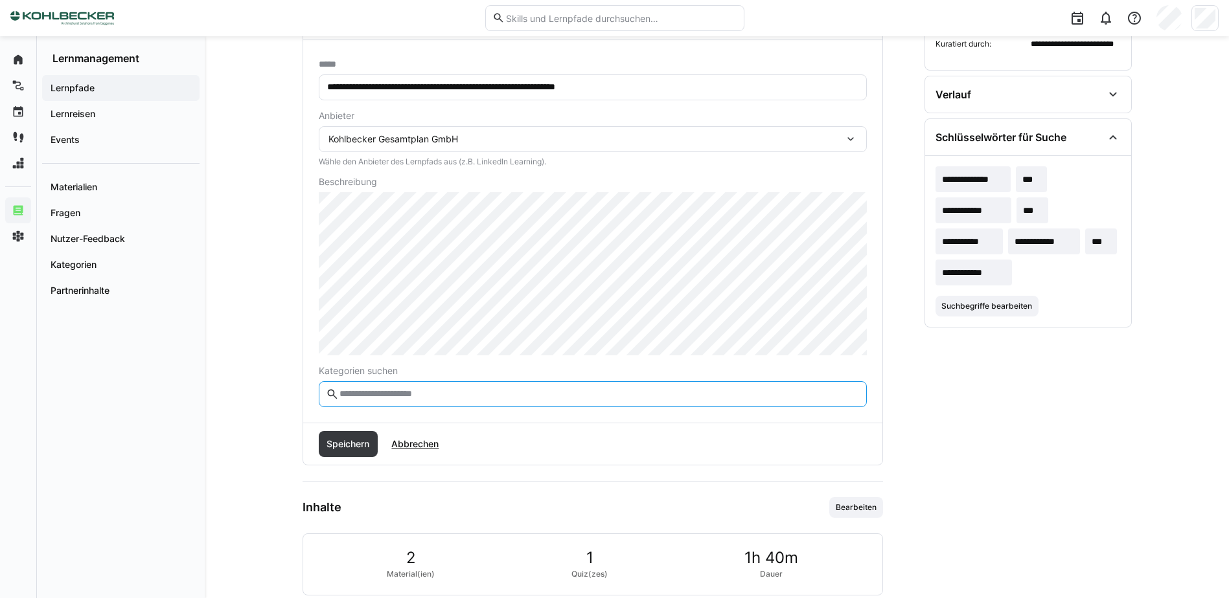
click at [395, 391] on input "text" at bounding box center [598, 395] width 521 height 12
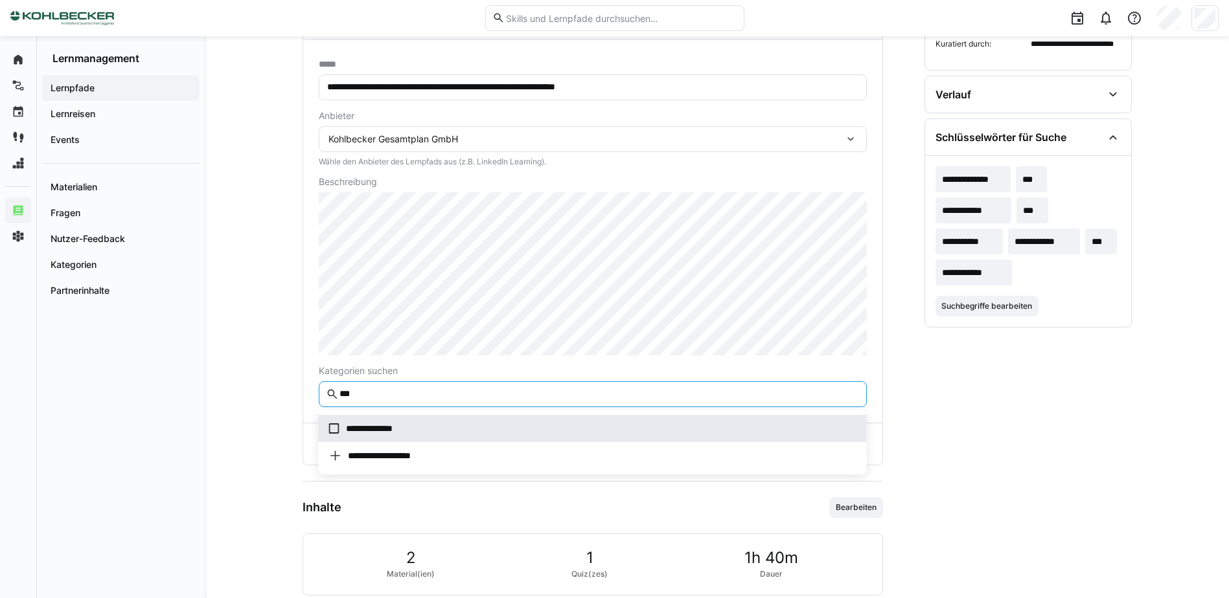
type input "***"
click at [336, 427] on icon at bounding box center [334, 429] width 10 height 10
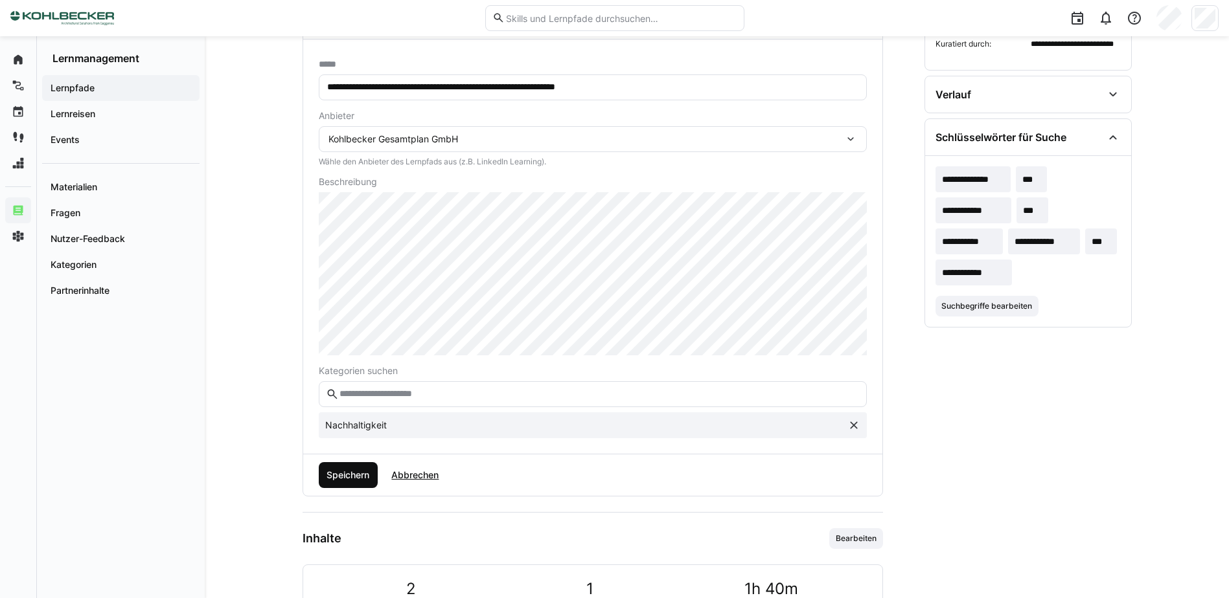
click at [350, 484] on span "Speichern" at bounding box center [349, 475] width 60 height 26
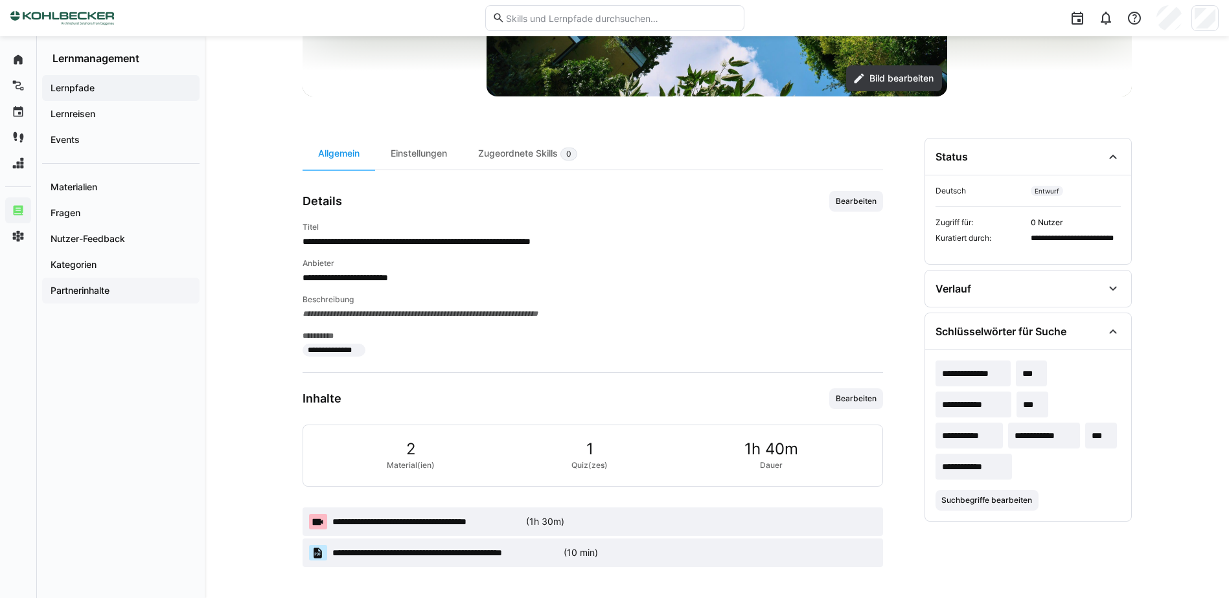
scroll to position [296, 0]
click at [528, 150] on div "Zugeordnete Skills 0" at bounding box center [527, 154] width 130 height 32
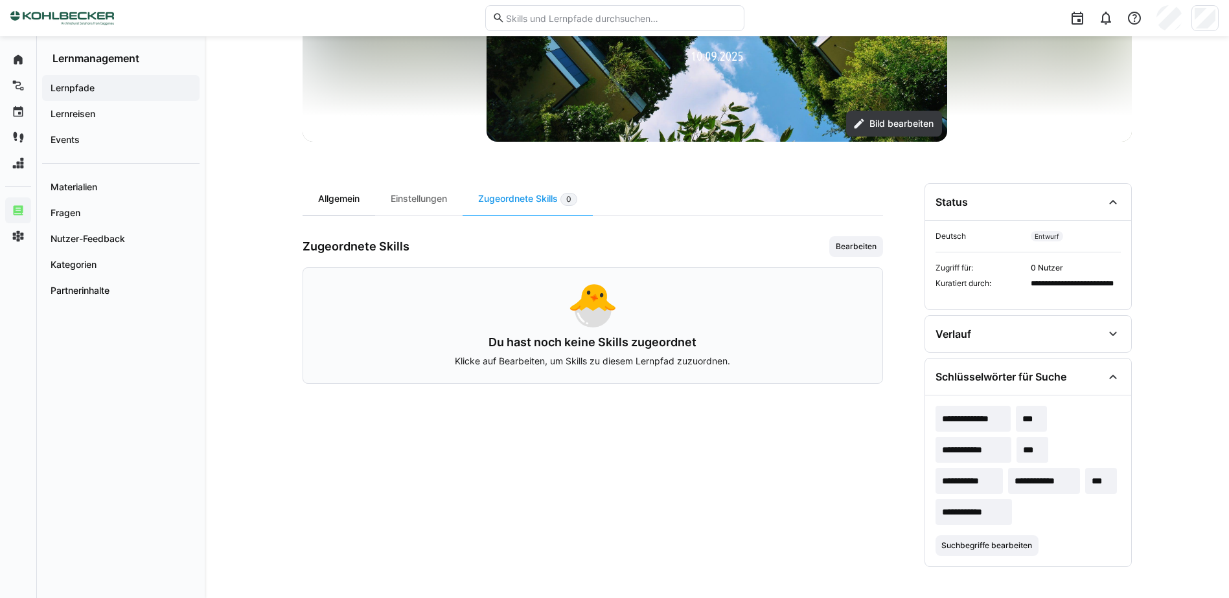
click at [349, 193] on div "Allgemein" at bounding box center [338, 199] width 73 height 32
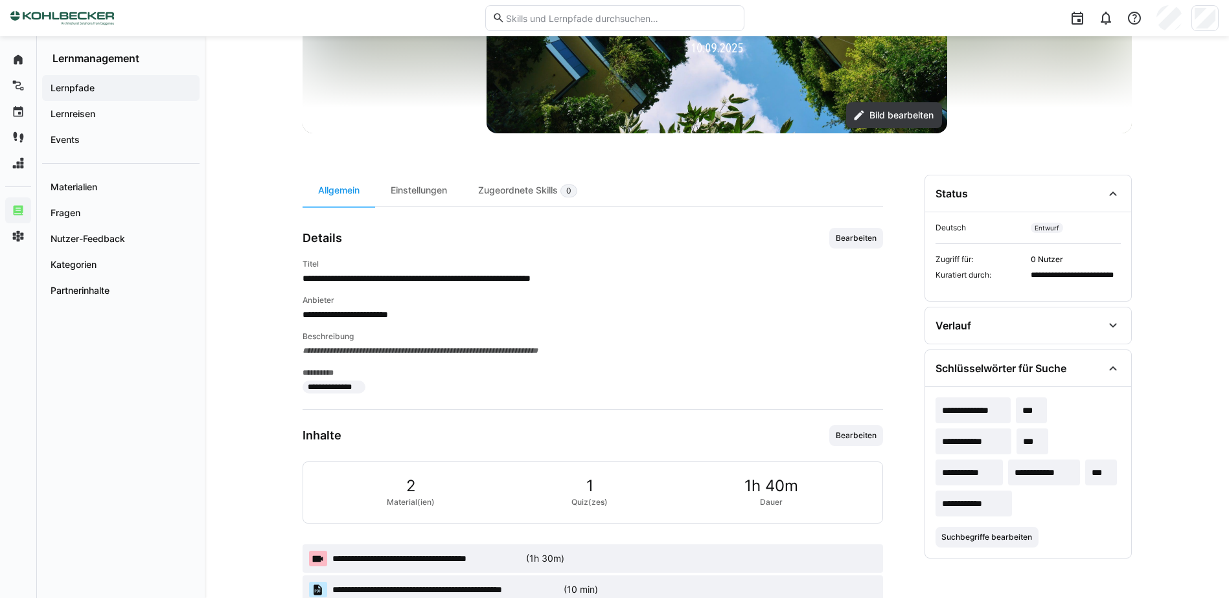
scroll to position [296, 0]
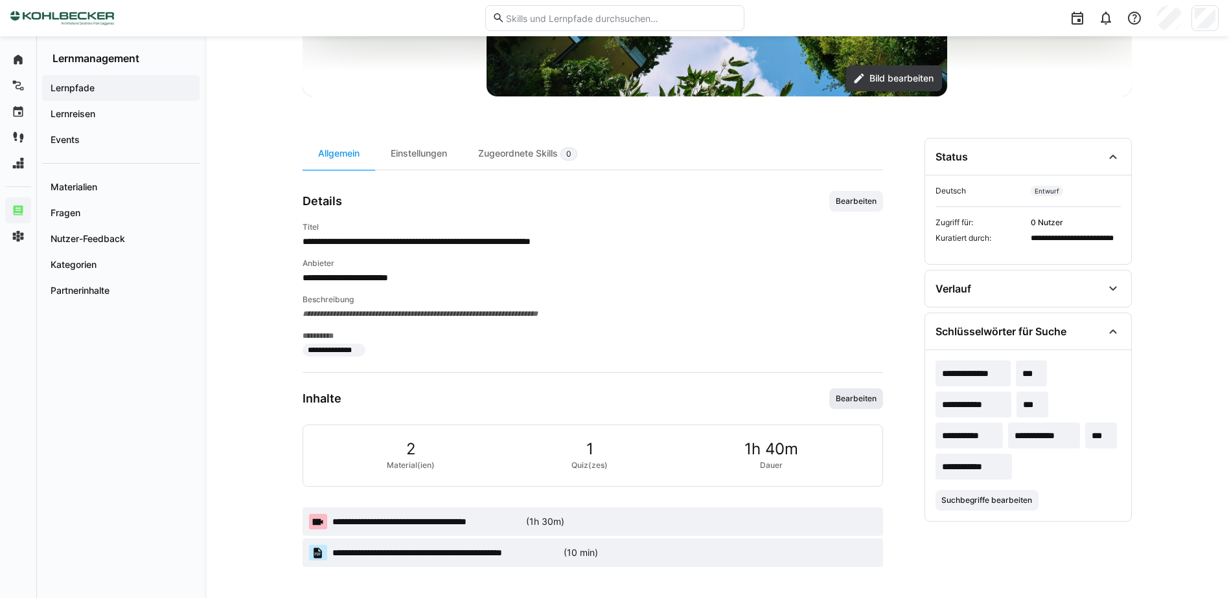
click at [851, 399] on span "Bearbeiten" at bounding box center [855, 399] width 43 height 10
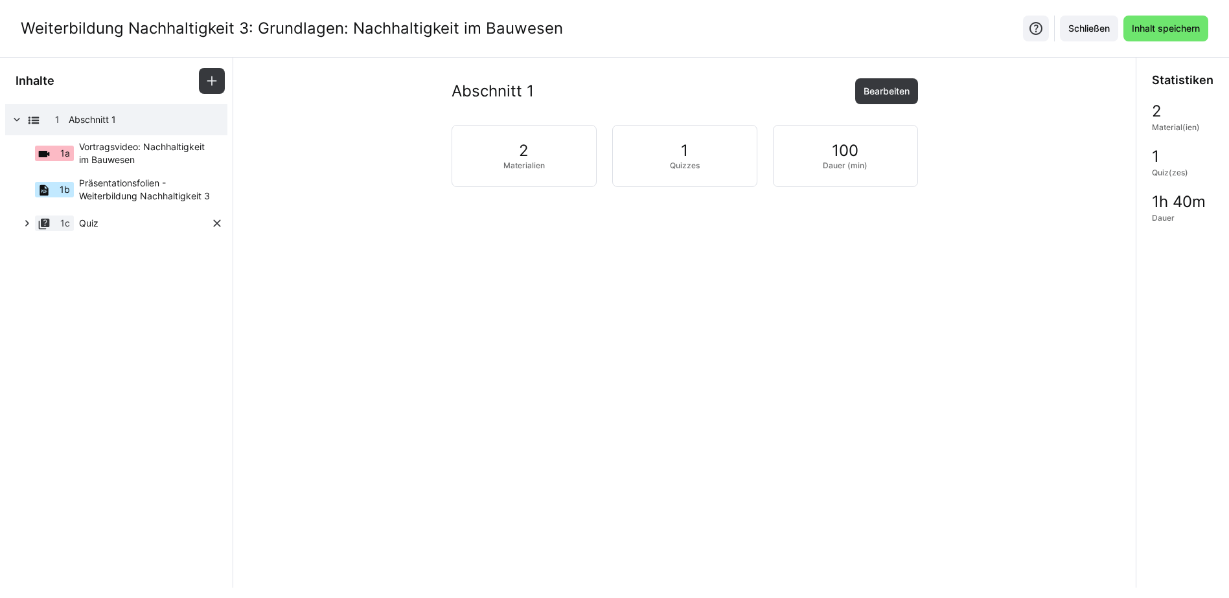
click at [25, 223] on eds-icon at bounding box center [27, 223] width 13 height 13
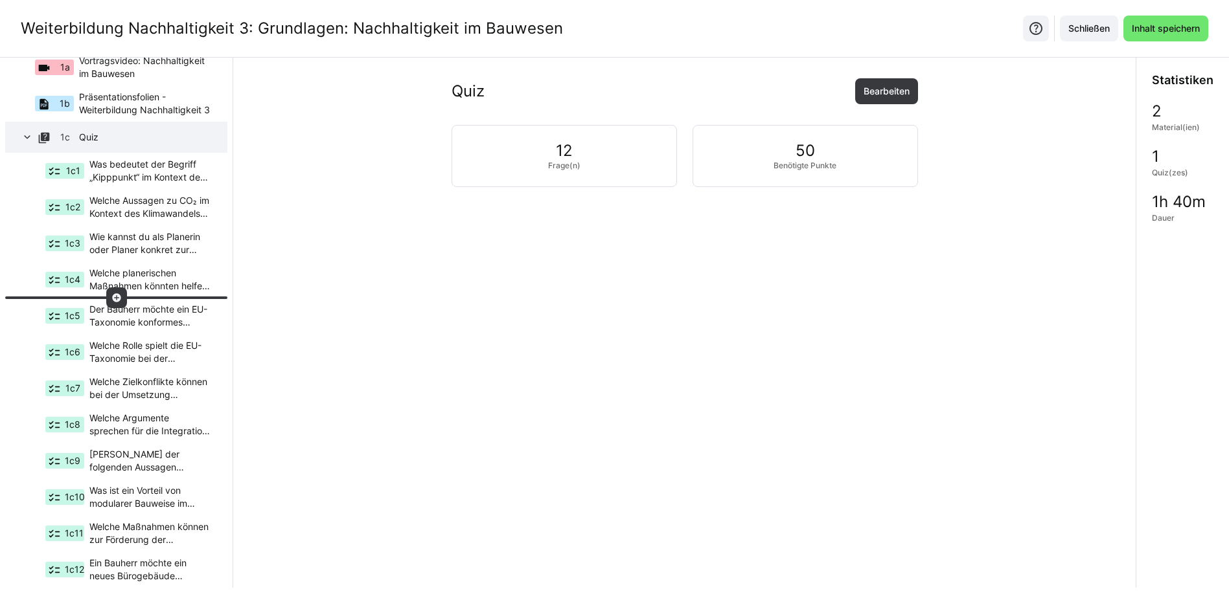
scroll to position [102, 0]
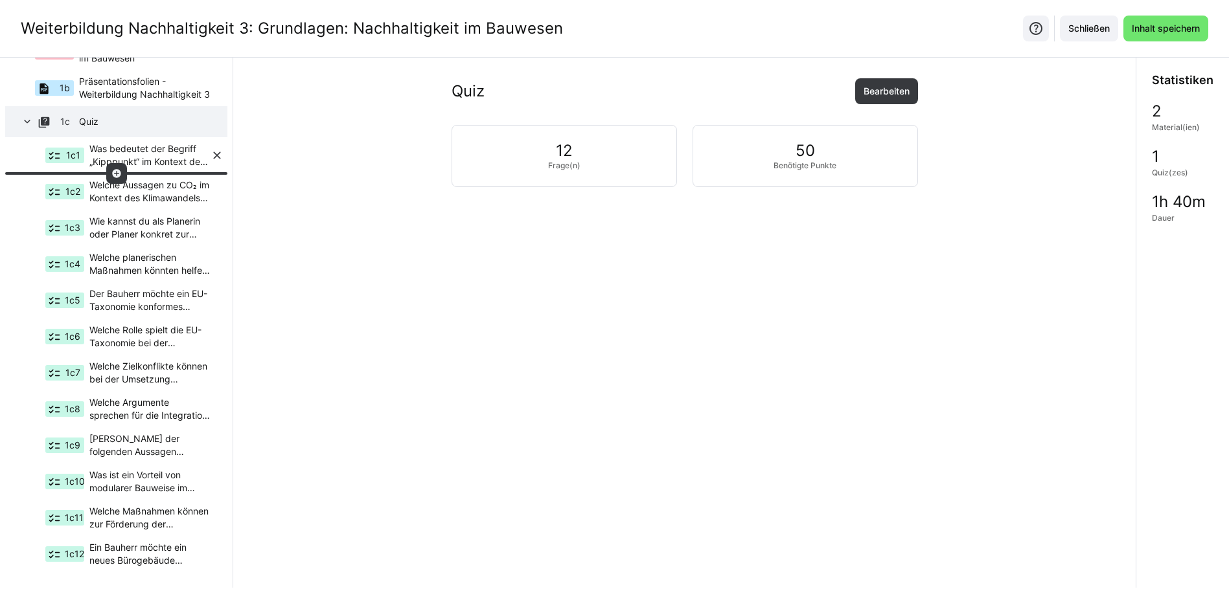
click at [159, 160] on span "Was bedeutet der Begriff „Kipppunkt“ im Kontext des Klimawandels?" at bounding box center [149, 155] width 121 height 26
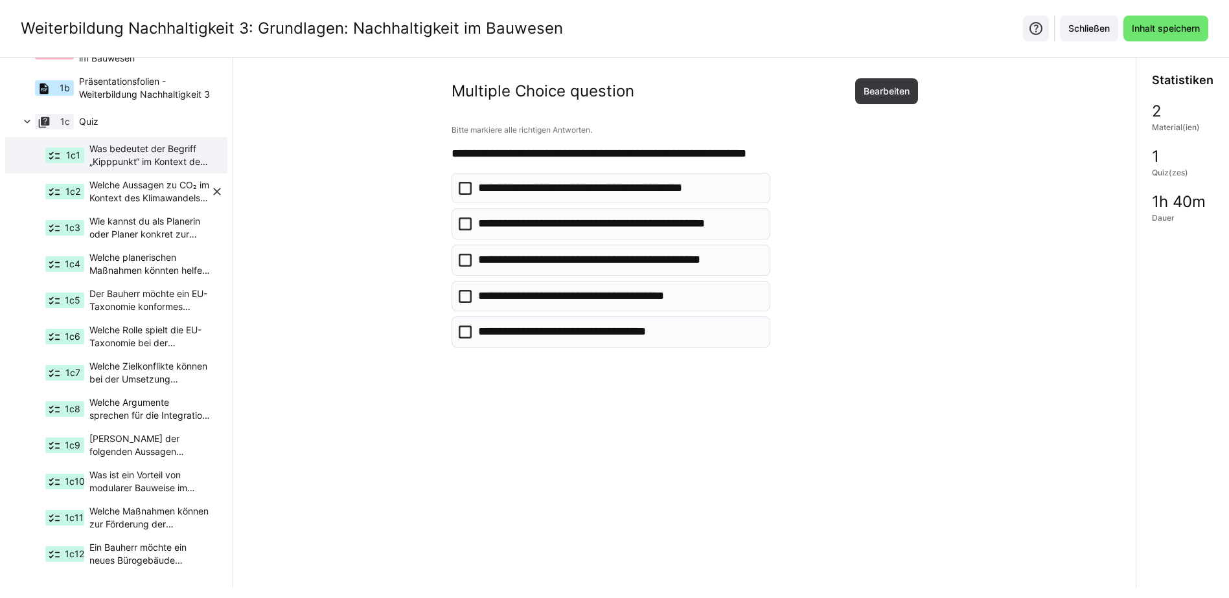
click at [164, 184] on span "Welche Aussagen zu CO₂ im Kontext des Klimawandels sind korrekt?" at bounding box center [149, 192] width 121 height 26
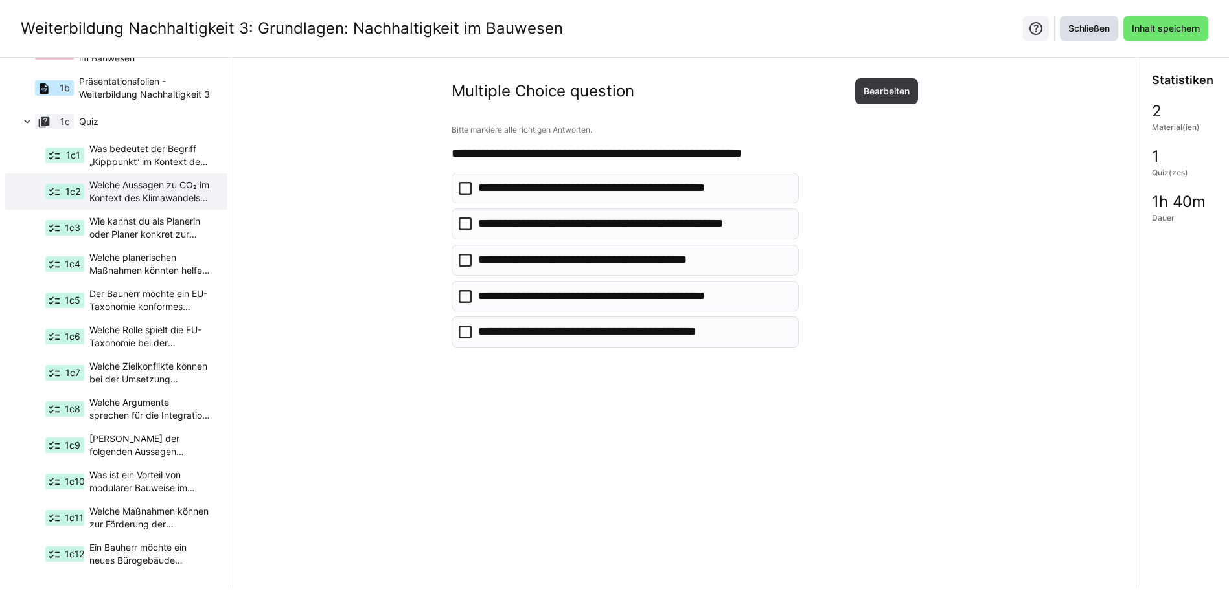
click at [1085, 36] on span "Schließen" at bounding box center [1089, 29] width 58 height 26
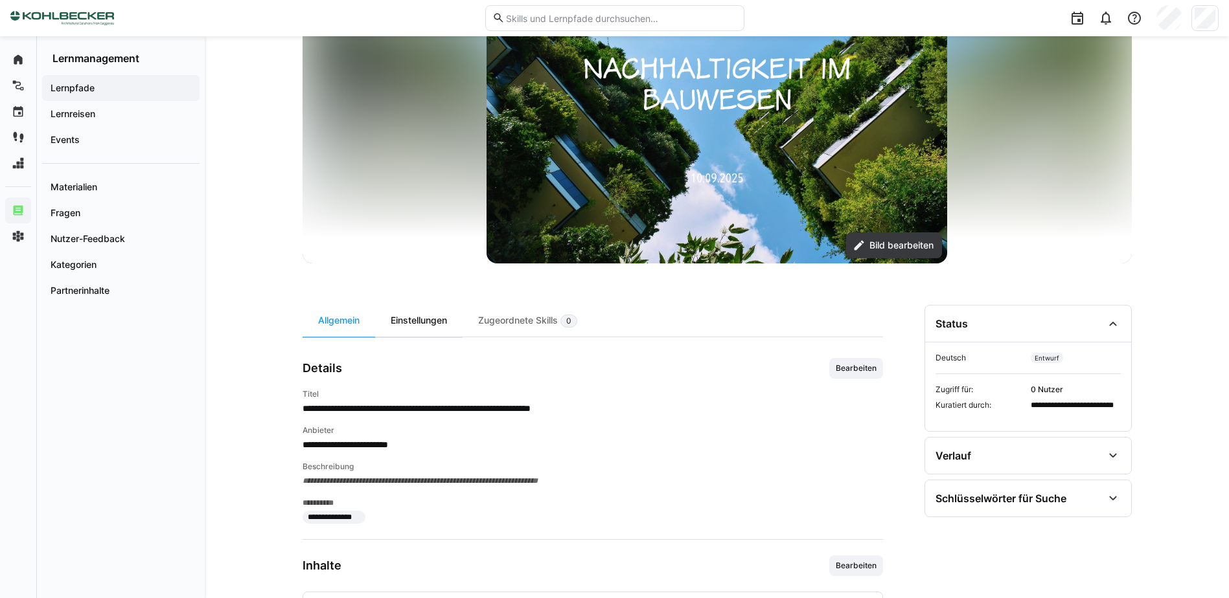
scroll to position [130, 0]
click at [399, 316] on div "Einstellungen" at bounding box center [418, 320] width 87 height 32
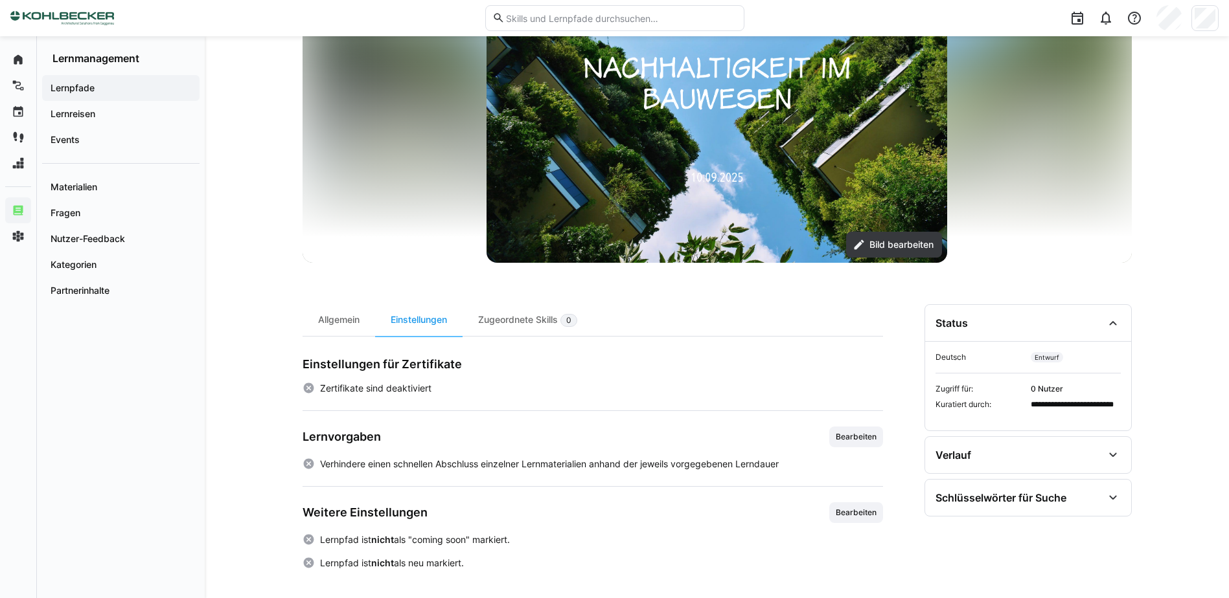
scroll to position [132, 0]
